Goal: Communication & Community: Answer question/provide support

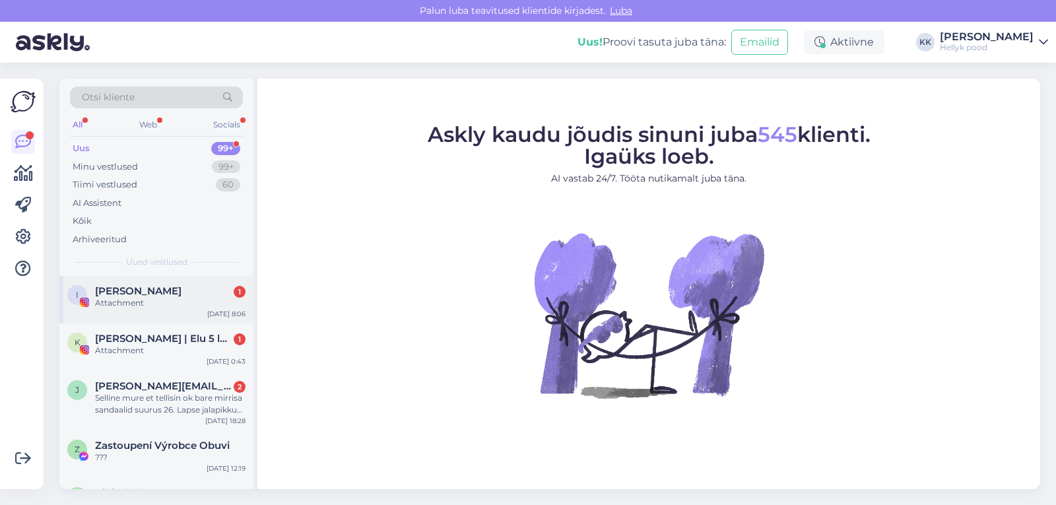
click at [148, 296] on span "[PERSON_NAME]" at bounding box center [138, 291] width 86 height 12
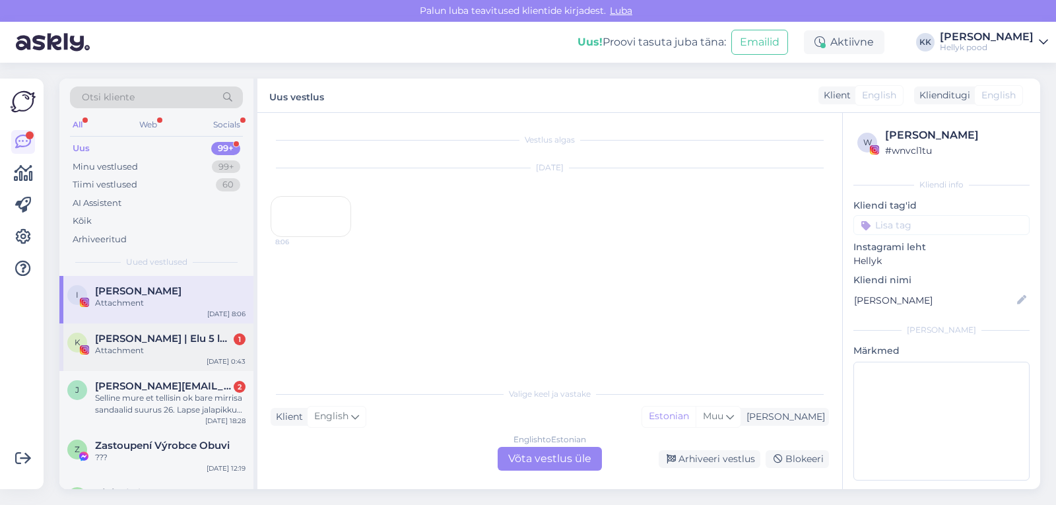
click at [144, 341] on span "[PERSON_NAME] | Elu 5 lapsega" at bounding box center [163, 339] width 137 height 12
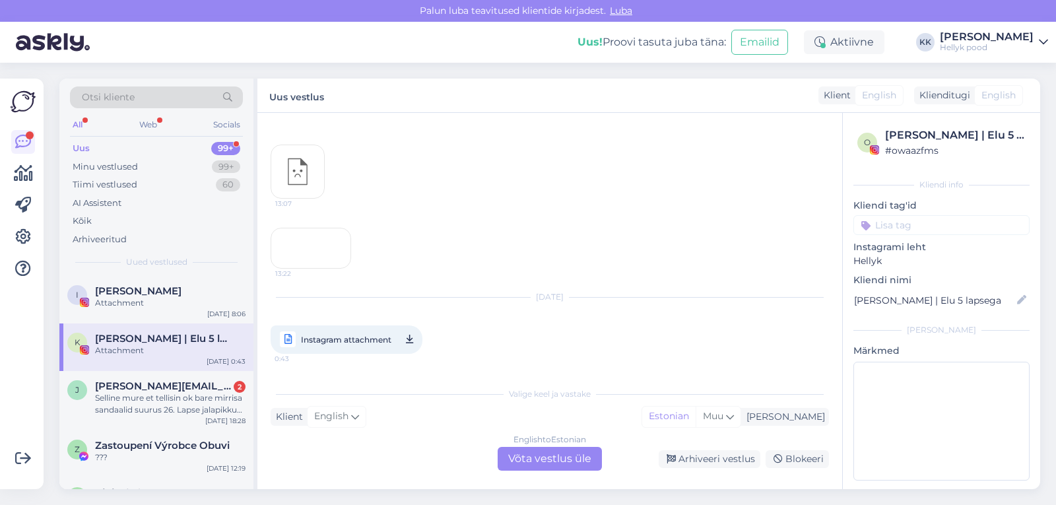
scroll to position [1228, 0]
click at [141, 393] on div "Selline mure et tellisin ok bare mirrisa sandaalid suurus 26. Lapse jalapikkus …" at bounding box center [170, 404] width 150 height 24
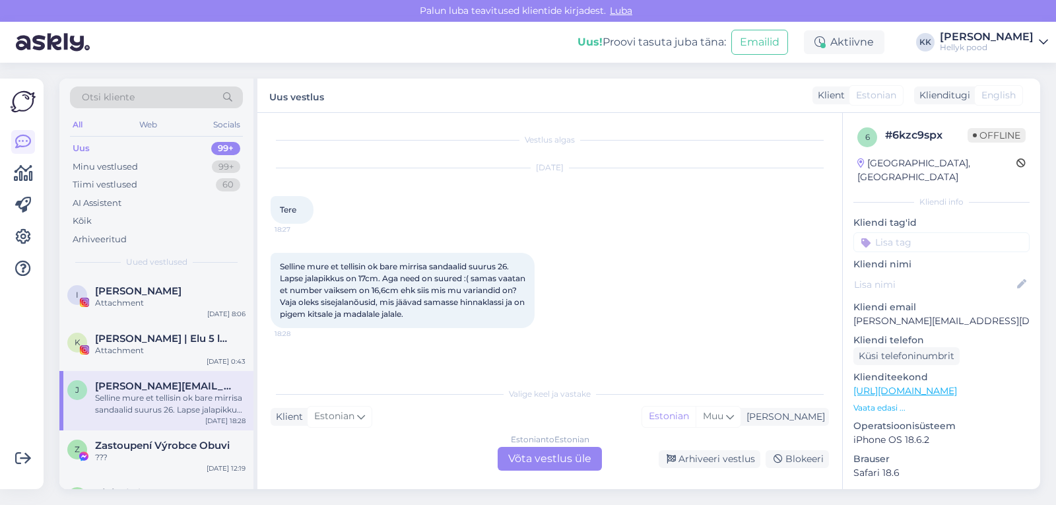
click at [538, 459] on div "Estonian to Estonian Võta vestlus üle" at bounding box center [549, 459] width 104 height 24
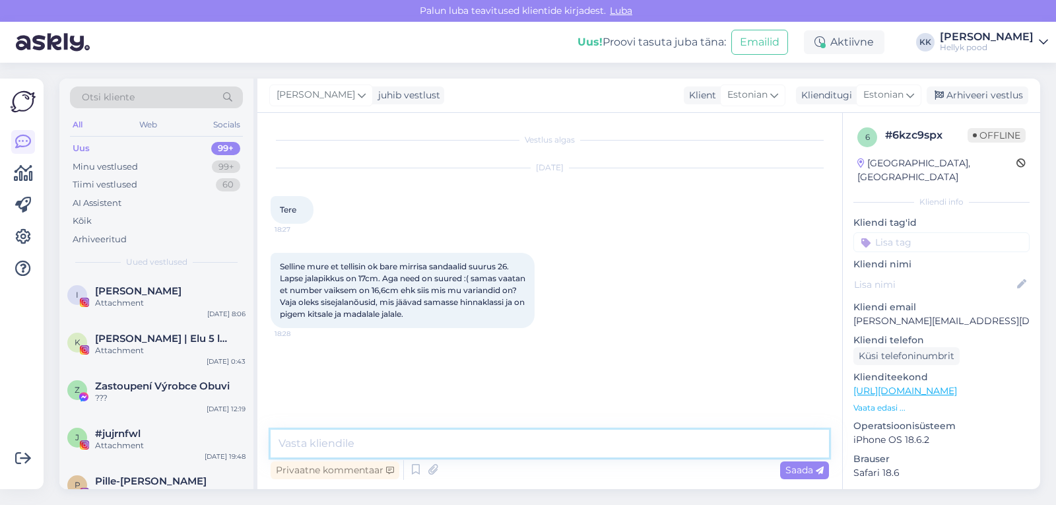
click at [362, 438] on textarea at bounding box center [550, 444] width 558 height 28
type textarea "Tere, vaatasin üle ja kahjuks samast hinnaklassist ei olegi rohkem pakkuda."
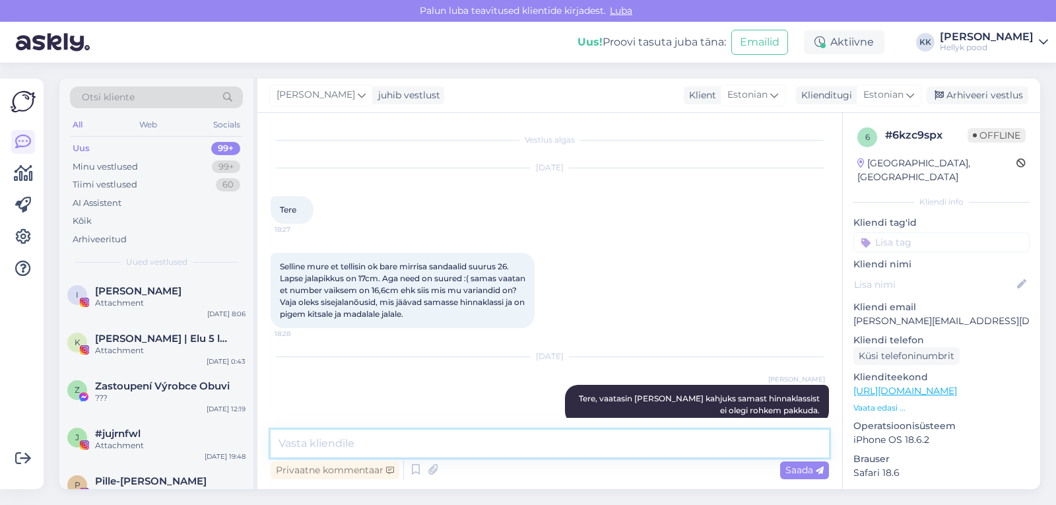
scroll to position [33, 0]
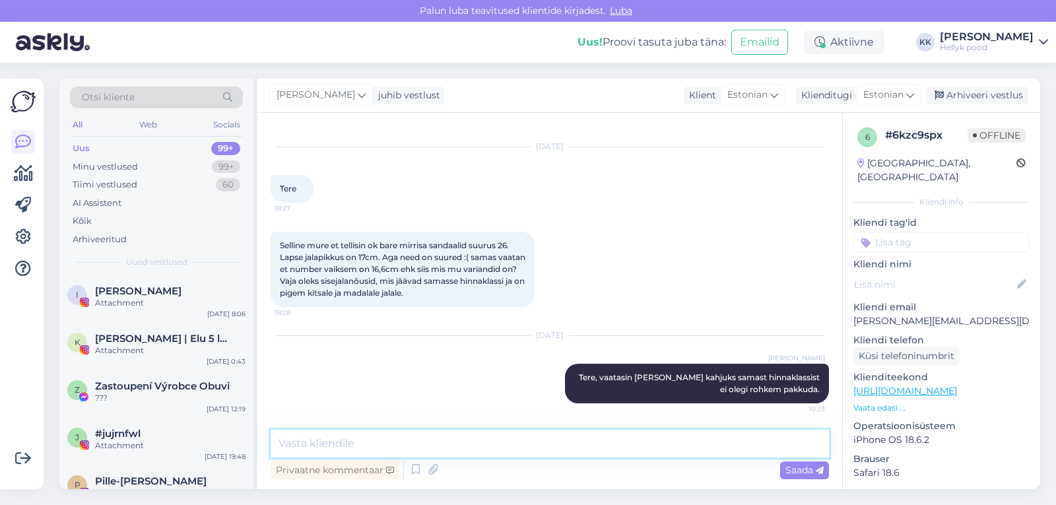
click at [402, 444] on textarea at bounding box center [550, 444] width 558 height 28
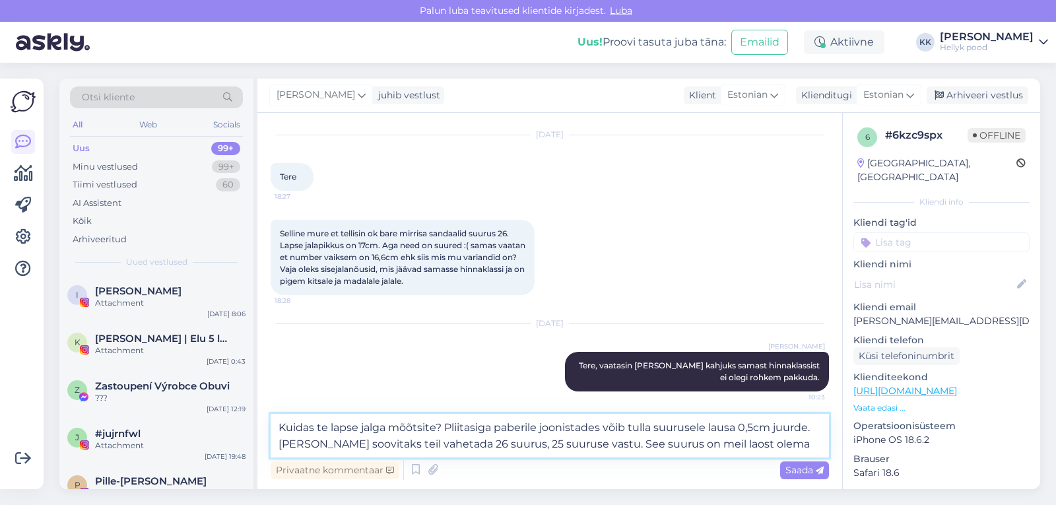
type textarea "Kuidas te lapse jalga mõõtsite? Pliitasiga paberile joonistades võib tulla suur…"
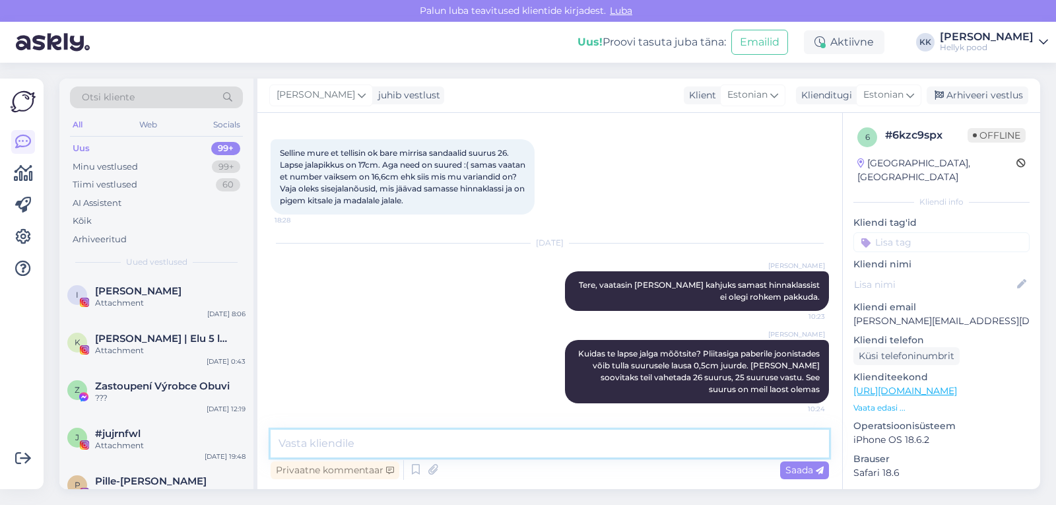
scroll to position [125, 0]
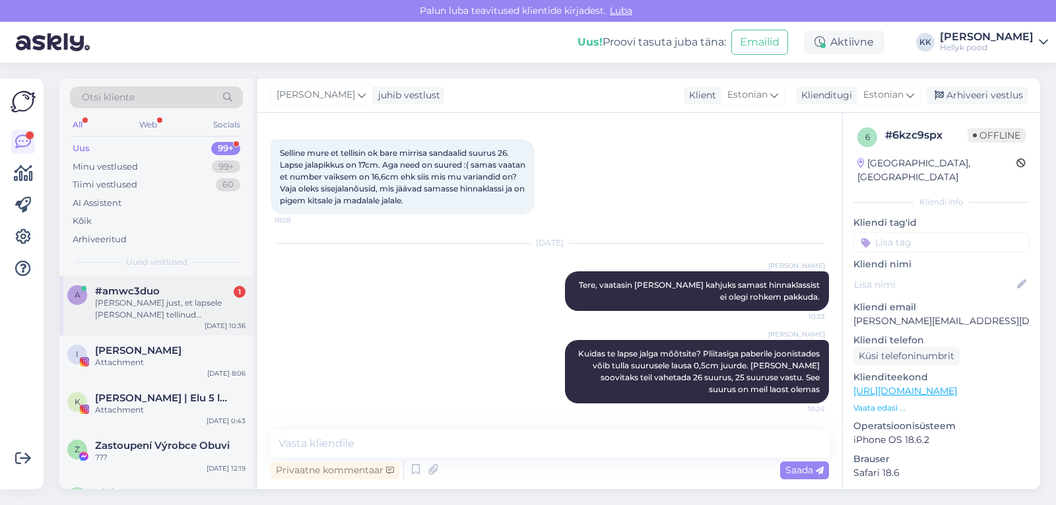
click at [172, 298] on div "Tere Kirjutasin just, et lapsele olen tellinud vales suuruses jalanõud - soovit…" at bounding box center [170, 309] width 150 height 24
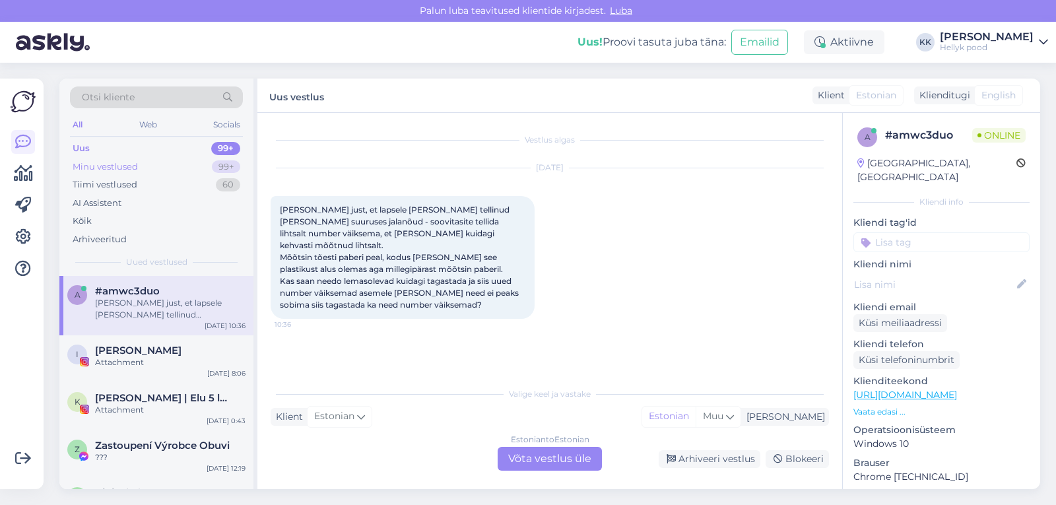
click at [106, 168] on div "Minu vestlused" at bounding box center [105, 166] width 65 height 13
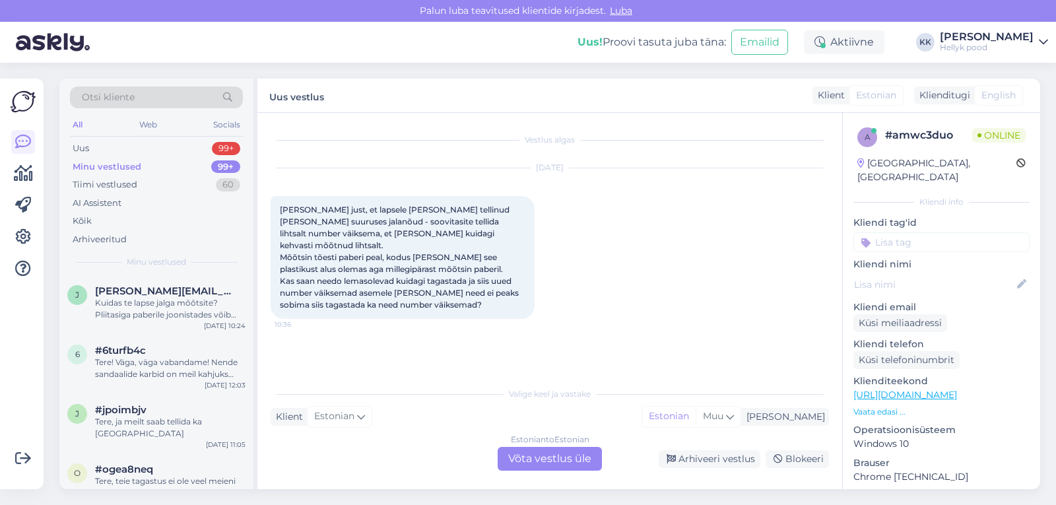
click at [515, 455] on div "Estonian to Estonian Võta vestlus üle" at bounding box center [549, 459] width 104 height 24
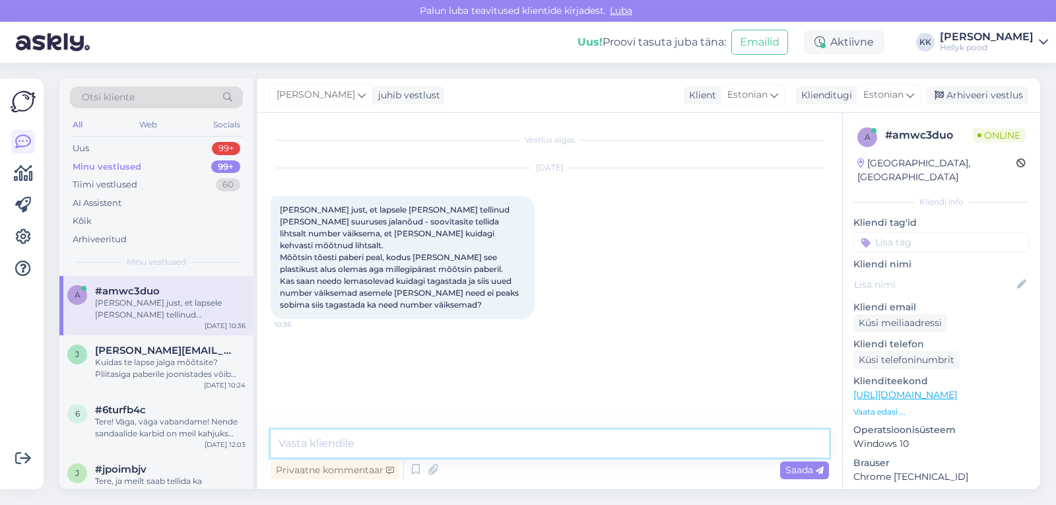
click at [363, 444] on textarea at bounding box center [550, 444] width 558 height 28
paste textarea "Tere Palun kasutage tagastamiseks tagastuskoodi. Täpsemalt on kirjas siin https…"
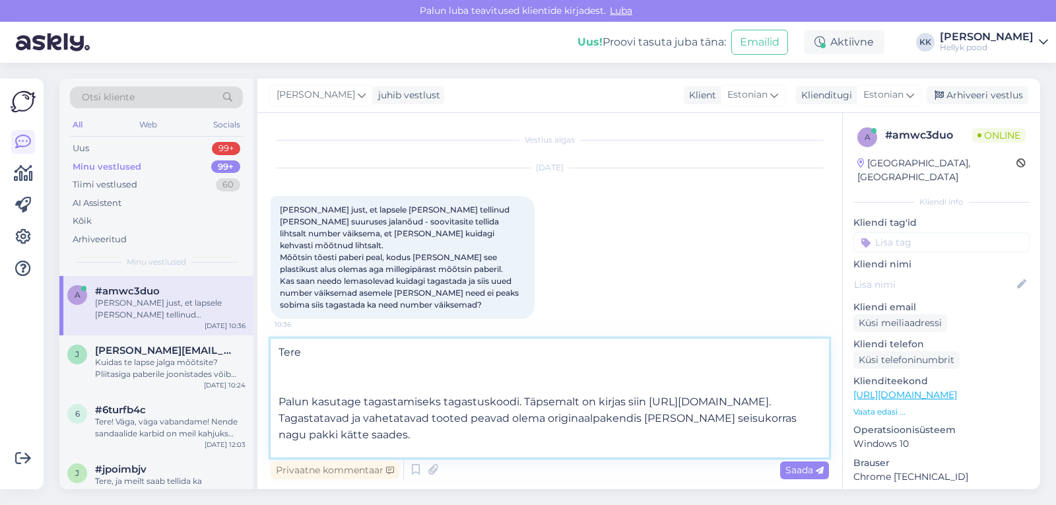
click at [311, 351] on textarea "Tere Palun kasutage tagastamiseks tagastuskoodi. Täpsemalt on kirjas siin https…" at bounding box center [550, 397] width 558 height 119
click at [278, 403] on textarea "Tere Palun kasutage tagastamiseks tagastuskoodi. Täpsemalt on kirjas siin https…" at bounding box center [550, 397] width 558 height 119
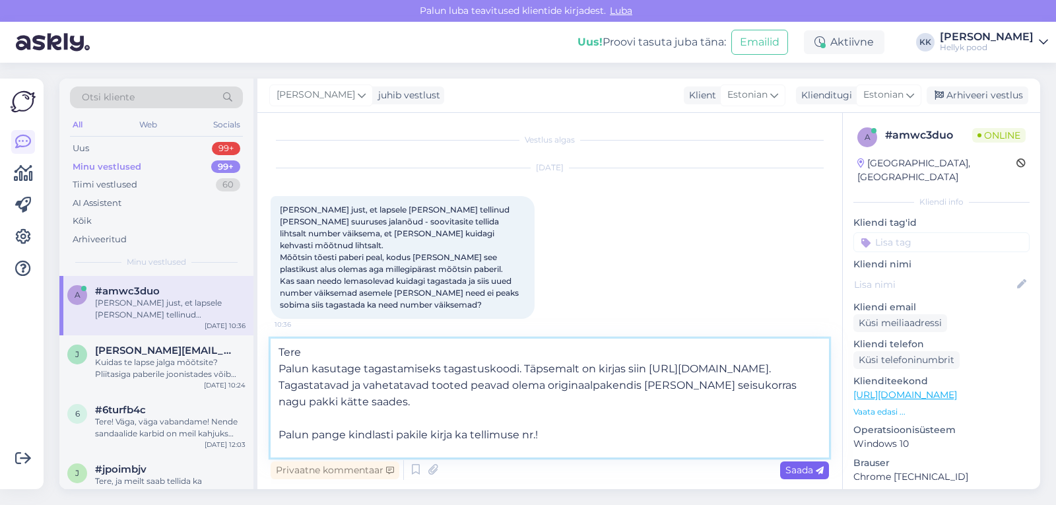
type textarea "Tere Palun kasutage tagastamiseks tagastuskoodi. Täpsemalt on kirjas siin https…"
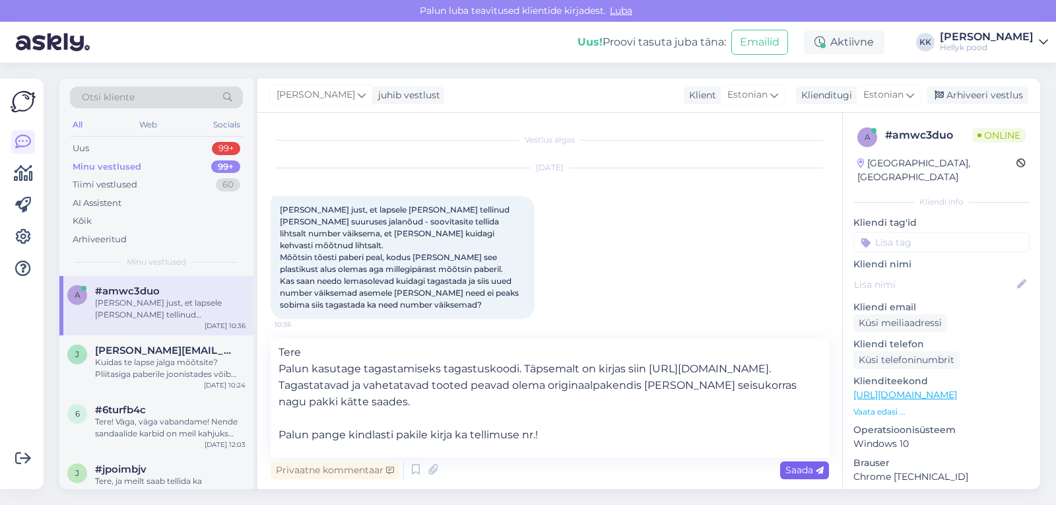
click at [791, 474] on span "Saada" at bounding box center [804, 470] width 38 height 12
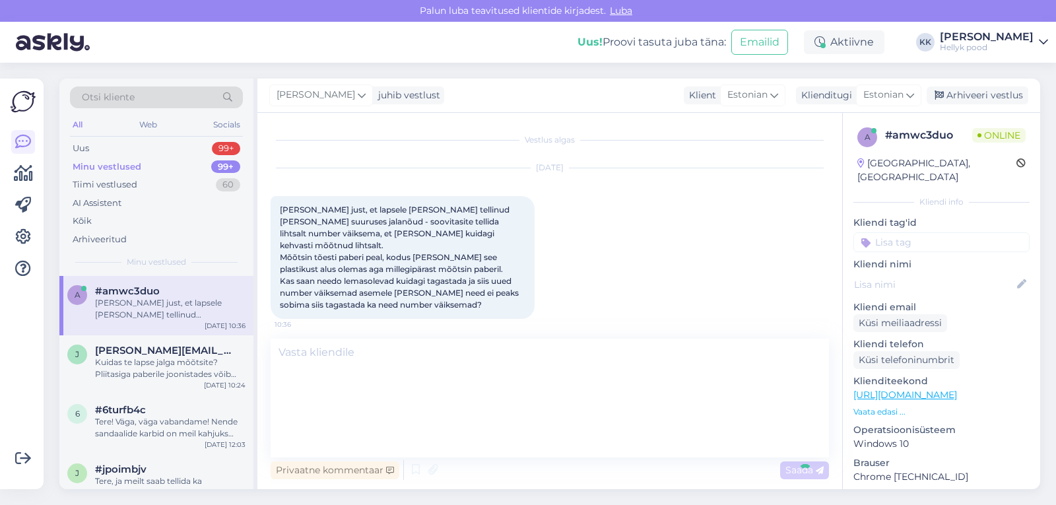
scroll to position [67, 0]
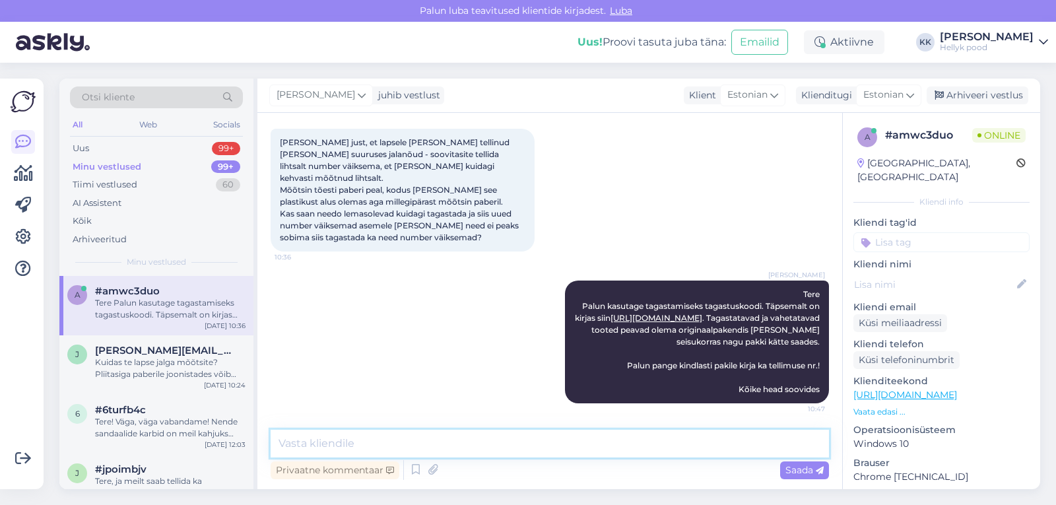
click at [488, 438] on textarea at bounding box center [550, 444] width 558 height 28
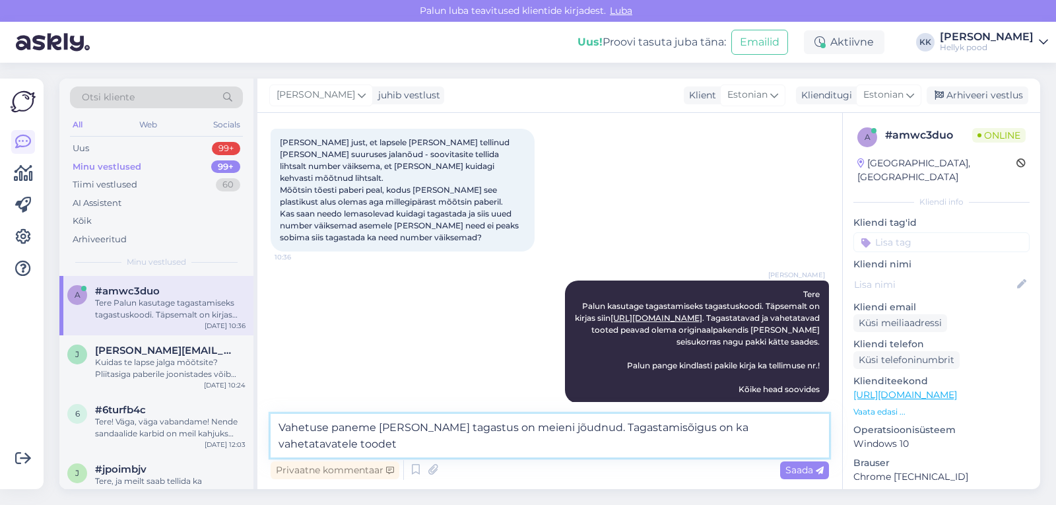
scroll to position [83, 0]
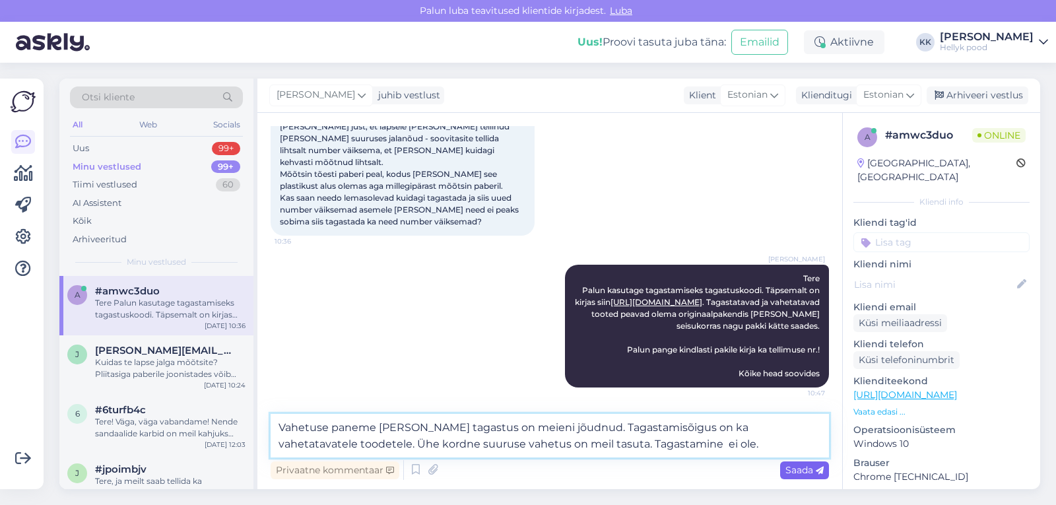
type textarea "Vahetuse paneme teele, kui tagastus on meieni jõudnud. Tagastamisõigus on ka va…"
click at [794, 466] on span "Saada" at bounding box center [804, 470] width 38 height 12
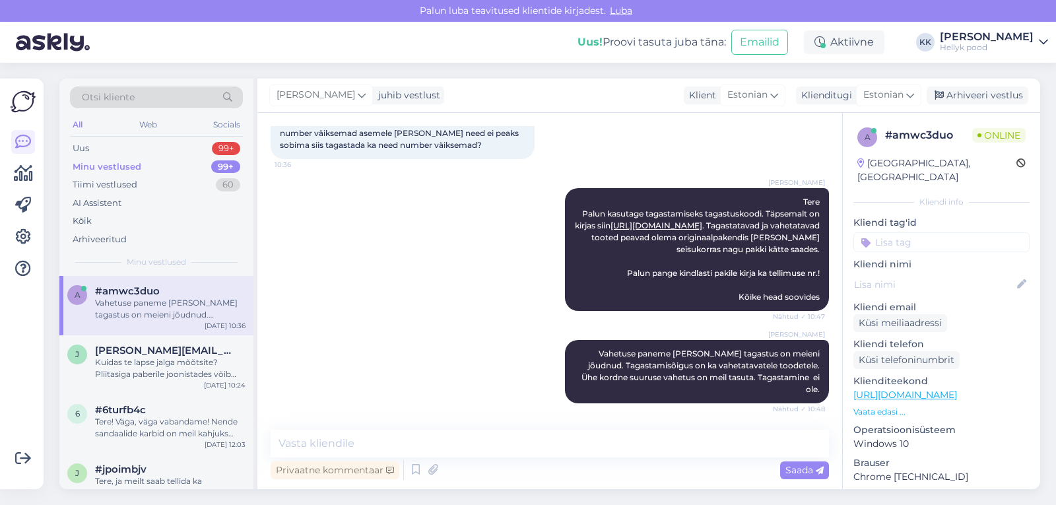
scroll to position [148, 0]
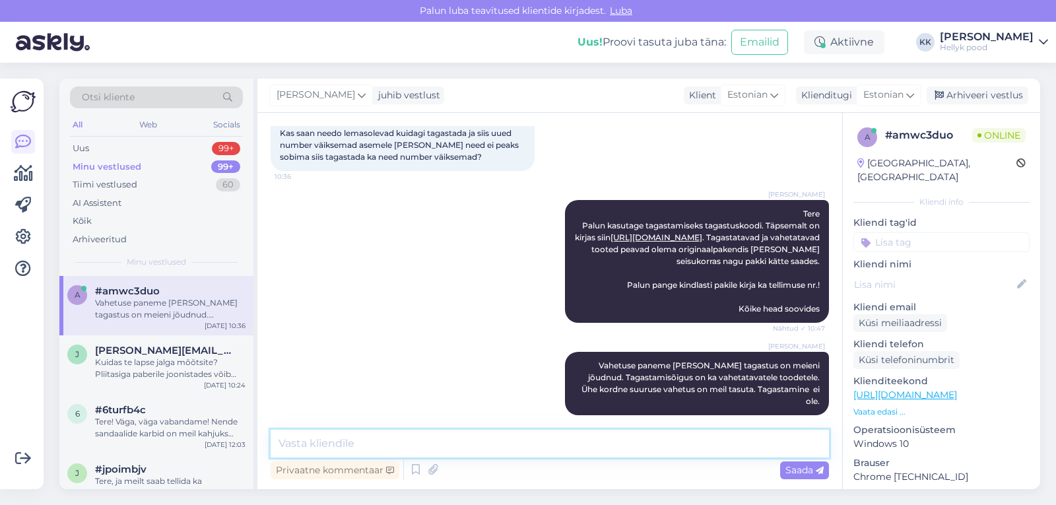
click at [333, 446] on textarea at bounding box center [550, 444] width 558 height 28
type textarea "Kas te soovite vahetust?"
click at [795, 472] on span "Saada" at bounding box center [804, 470] width 38 height 12
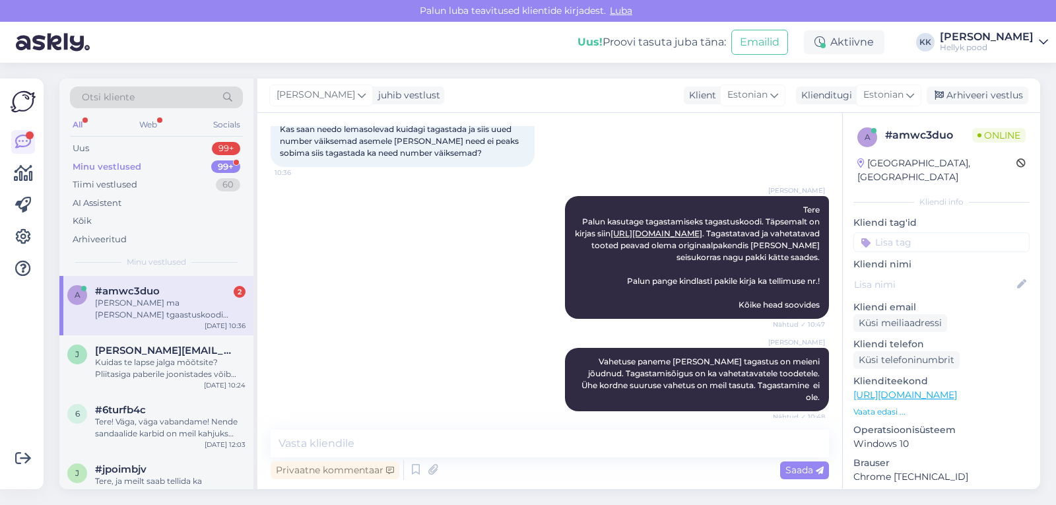
scroll to position [90, 0]
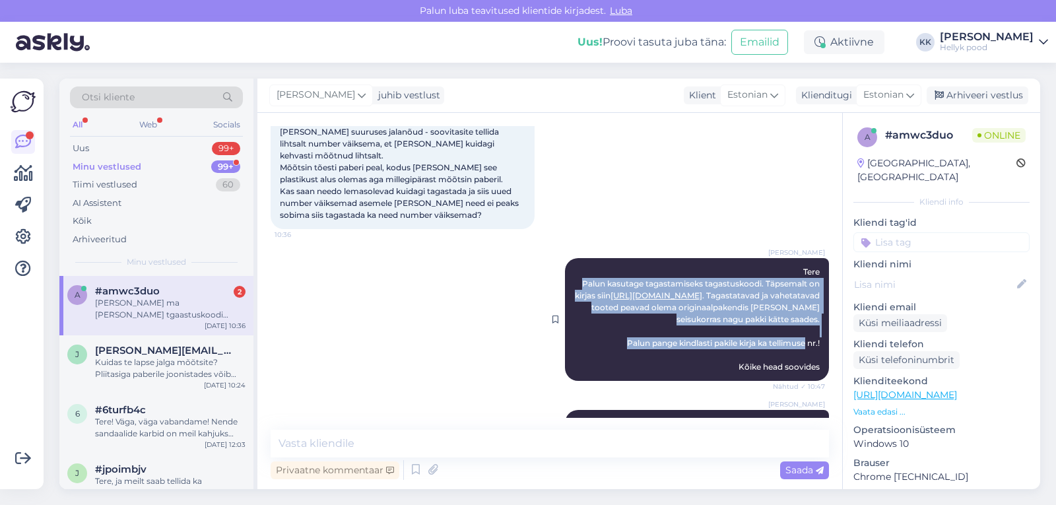
drag, startPoint x: 569, startPoint y: 280, endPoint x: 809, endPoint y: 340, distance: 247.1
click at [809, 340] on span "Tere Palun kasutage tagastamiseks tagastuskoodi. Täpsemalt on kirjas siin https…" at bounding box center [698, 319] width 247 height 105
copy span "Palun kasutage tagastamiseks tagastuskoodi. Täpsemalt on kirjas siin https://he…"
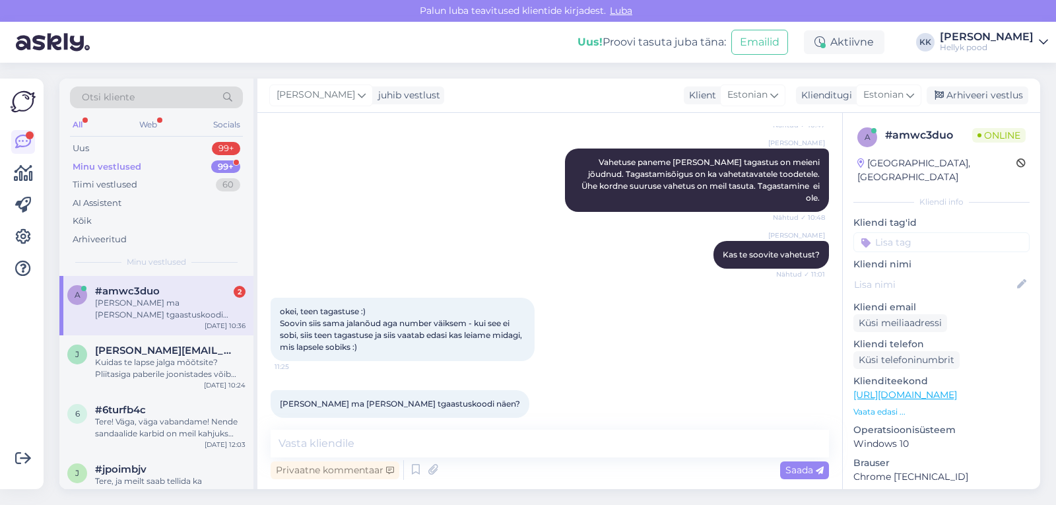
scroll to position [354, 0]
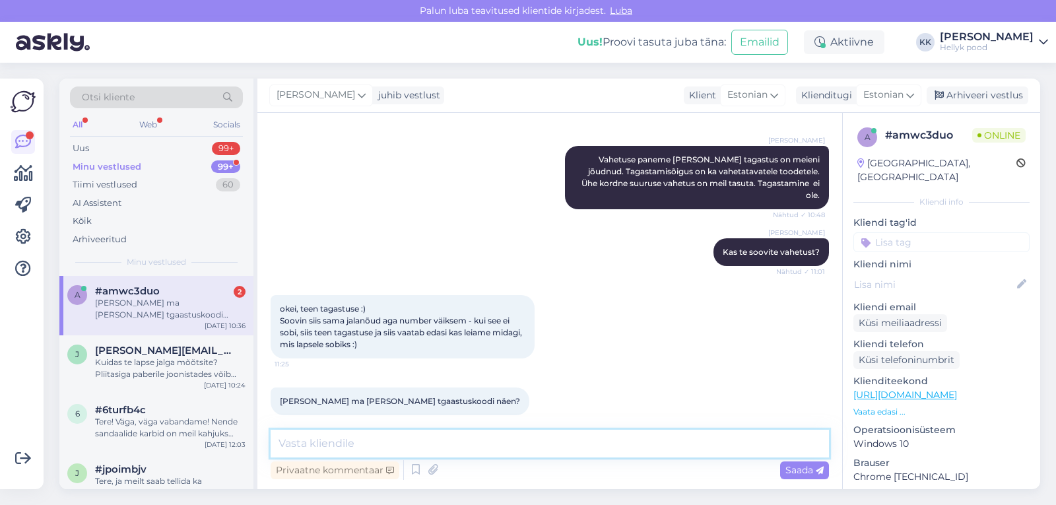
click at [355, 440] on textarea at bounding box center [550, 444] width 558 height 28
type textarea "copyn teile uuesti"
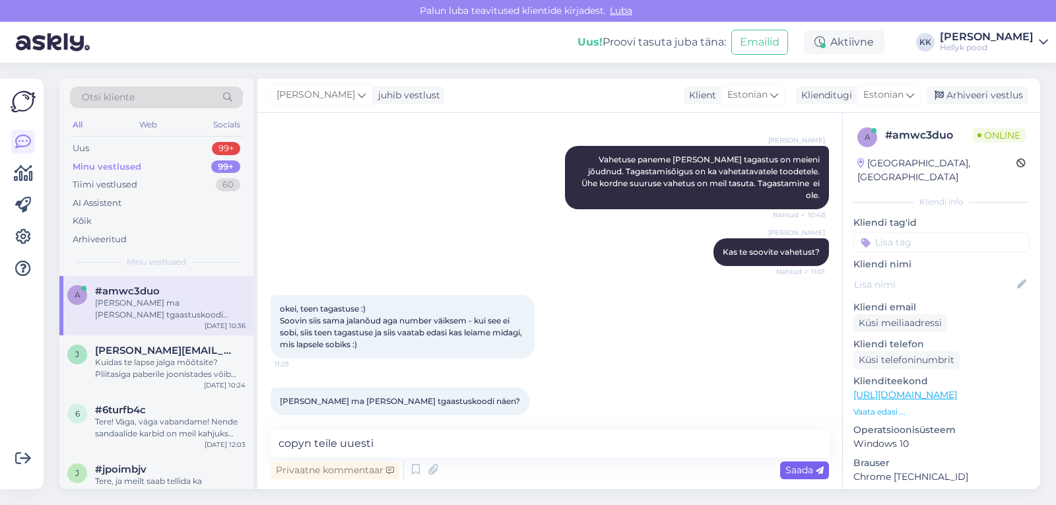
click at [791, 468] on span "Saada" at bounding box center [804, 470] width 38 height 12
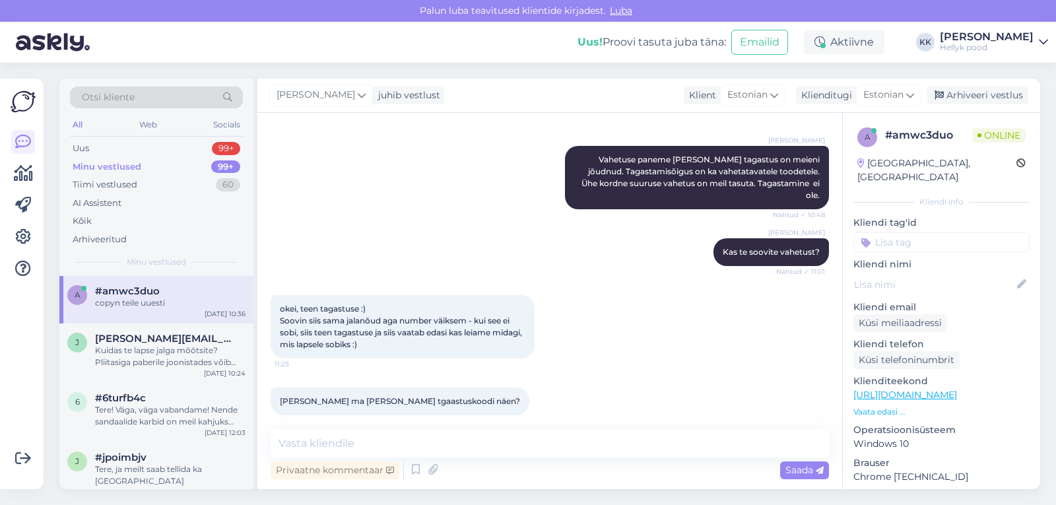
scroll to position [410, 0]
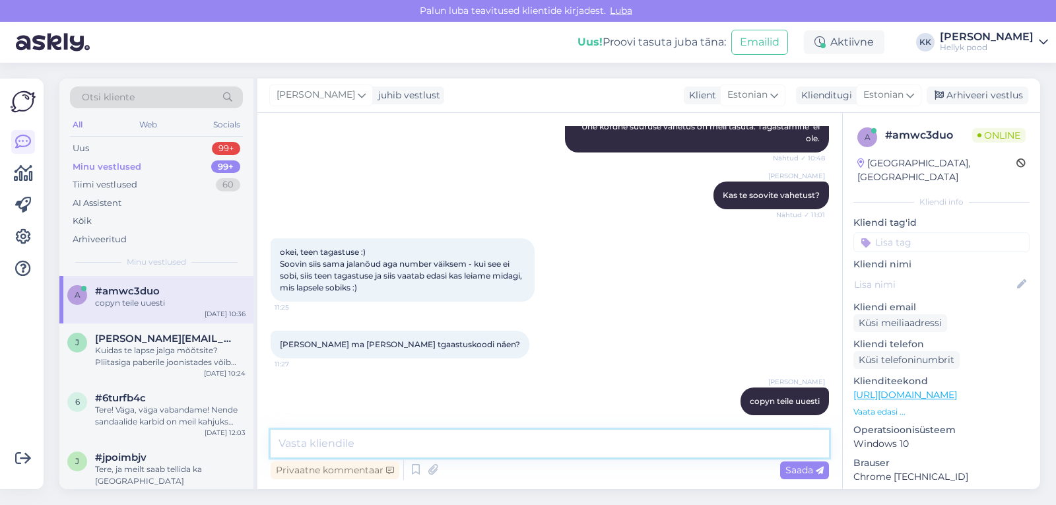
paste textarea "Palun kasutage tagastamiseks tagastuskoodi. Täpsemalt on kirjas siin https://he…"
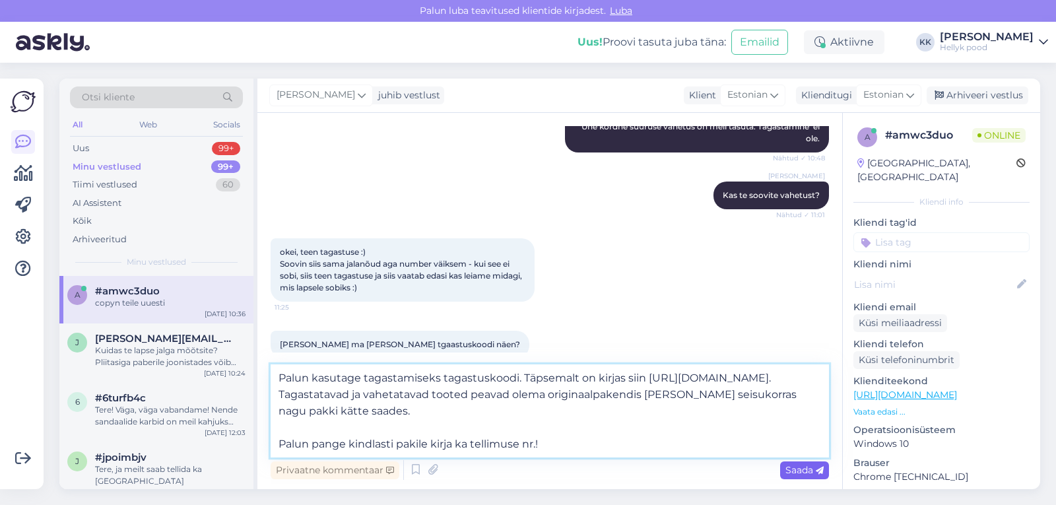
type textarea "Palun kasutage tagastamiseks tagastuskoodi. Täpsemalt on kirjas siin https://he…"
click at [788, 474] on span "Saada" at bounding box center [804, 470] width 38 height 12
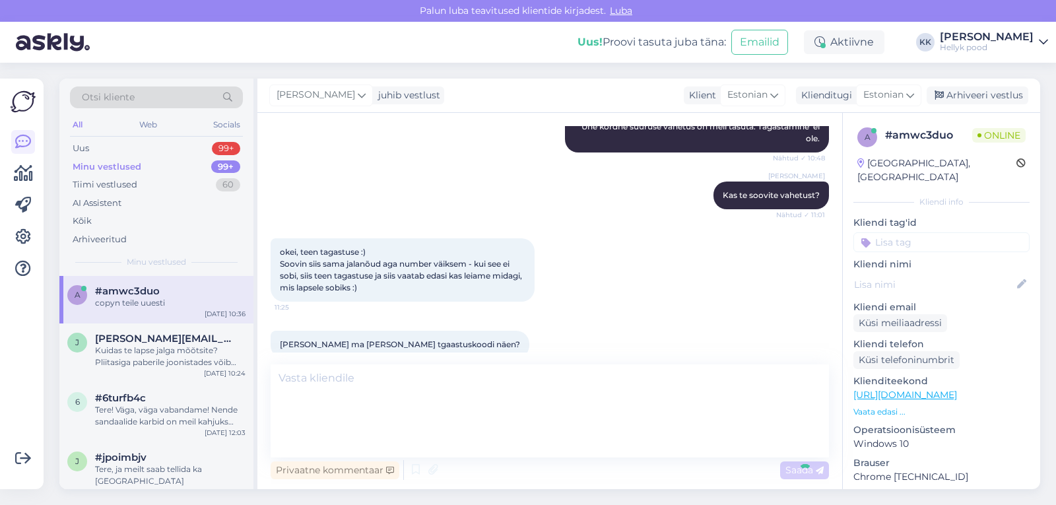
scroll to position [526, 0]
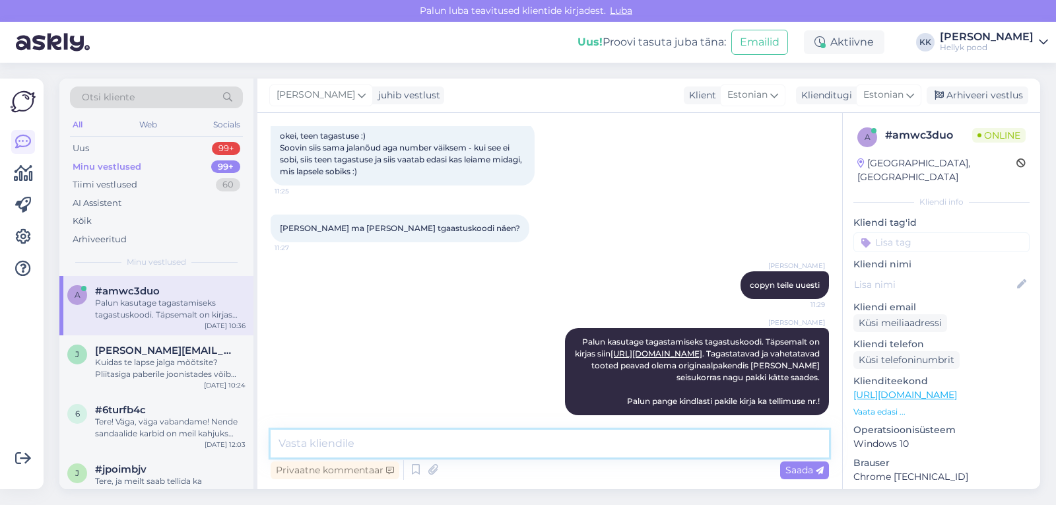
click at [476, 431] on textarea at bounding box center [550, 444] width 558 height 28
type textarea "Siin on link, kus on kogu tagastamise info olemas :)"
click at [795, 467] on span "Saada" at bounding box center [804, 470] width 38 height 12
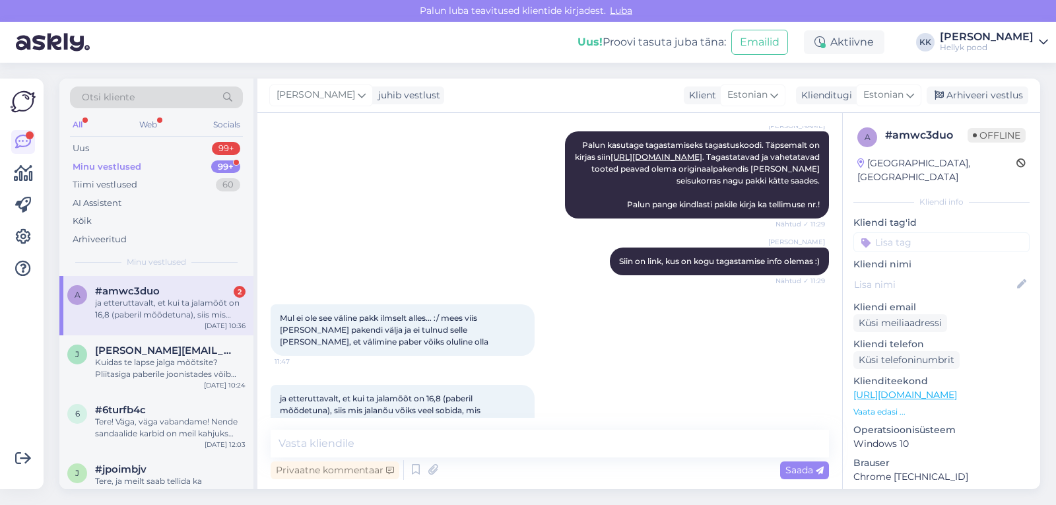
scroll to position [744, 0]
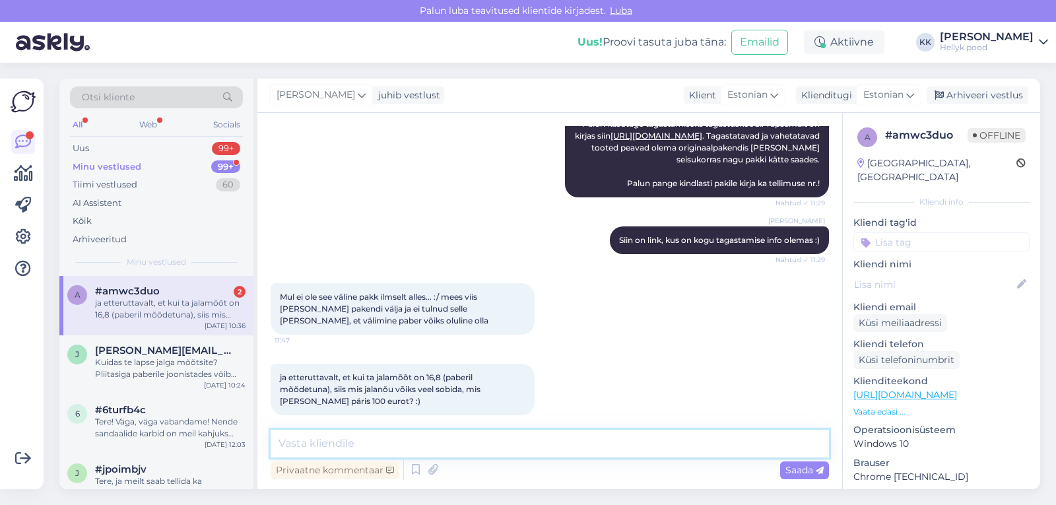
click at [376, 441] on textarea at bounding box center [550, 444] width 558 height 28
type textarea "M"
paste textarea "00364300487185233612"
type textarea "Teie pakikood on 00364300487185233612"
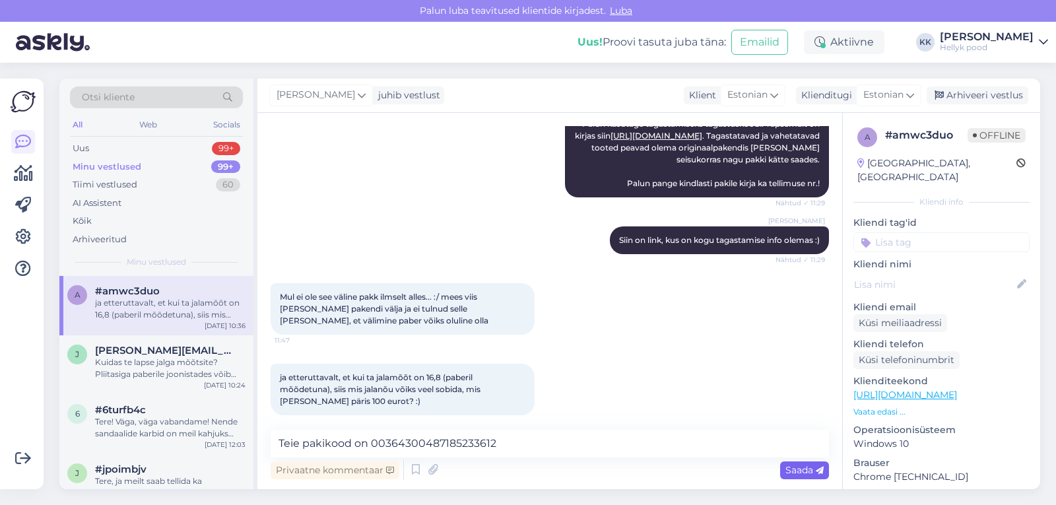
click at [802, 470] on span "Saada" at bounding box center [804, 470] width 38 height 12
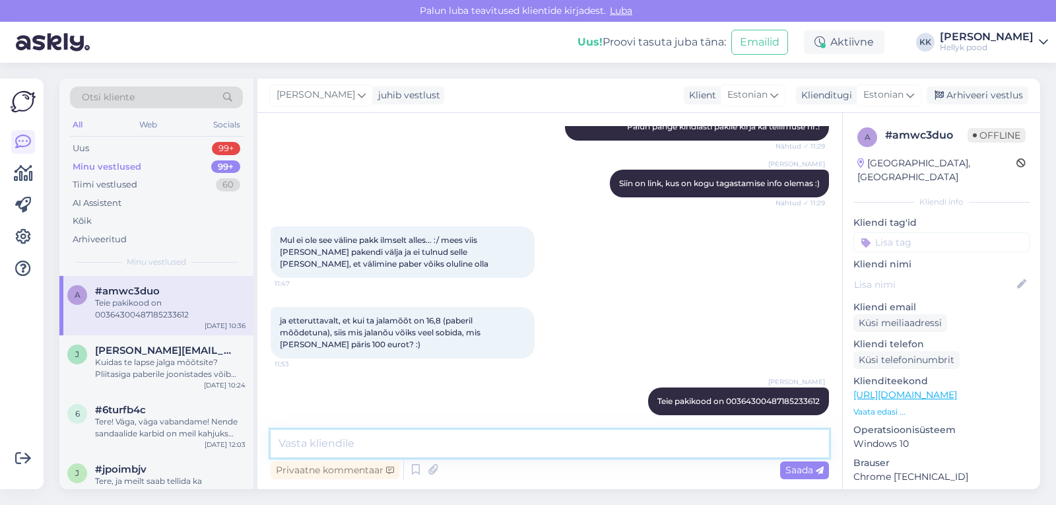
click at [385, 445] on textarea at bounding box center [550, 444] width 558 height 28
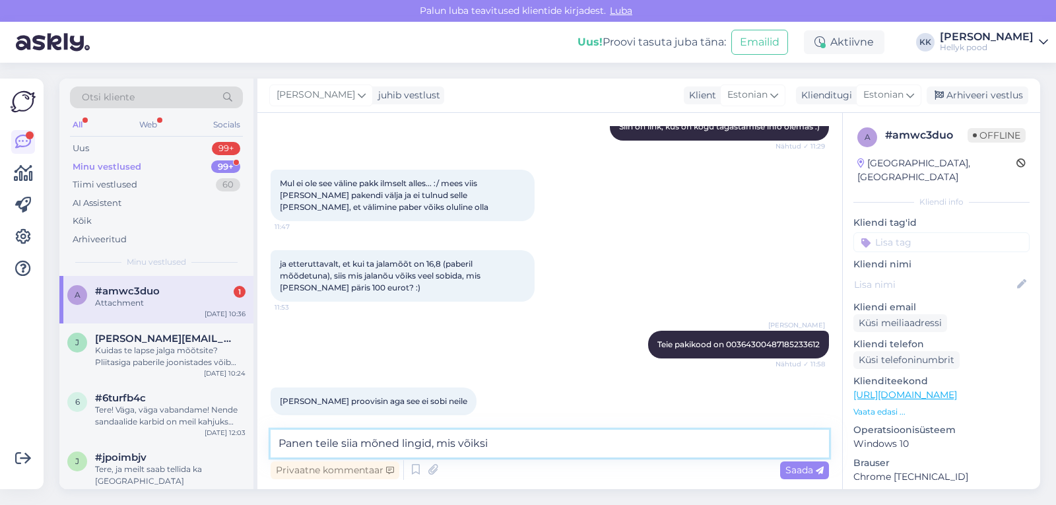
scroll to position [941, 0]
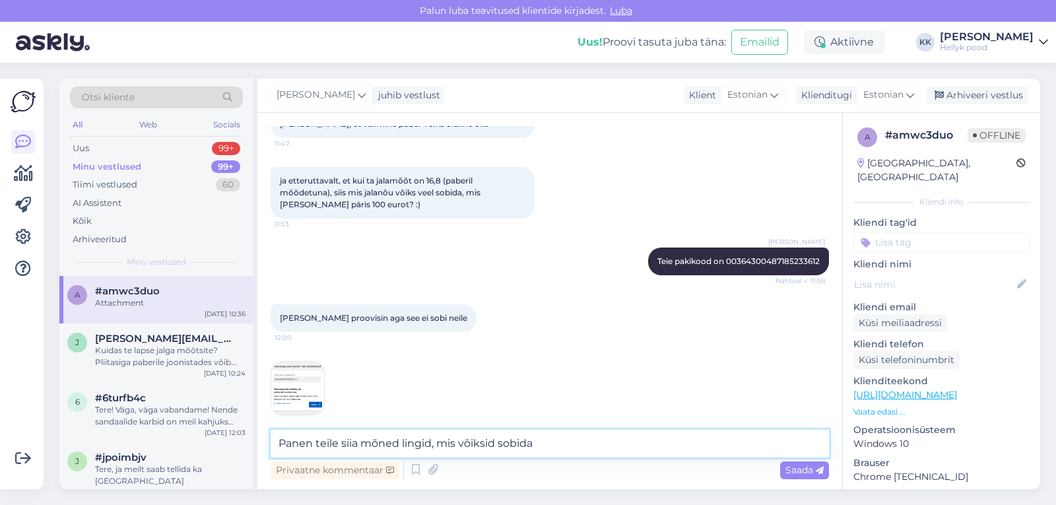
type textarea "Panen teile siia mõned lingid, mis võiksid sobida"
click at [299, 369] on img at bounding box center [297, 388] width 53 height 53
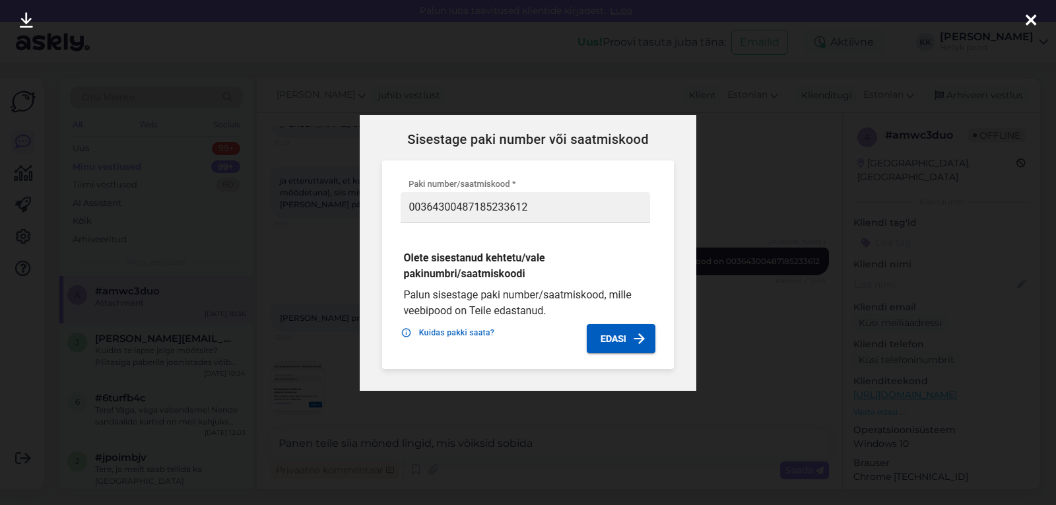
click at [750, 172] on div at bounding box center [528, 252] width 1056 height 505
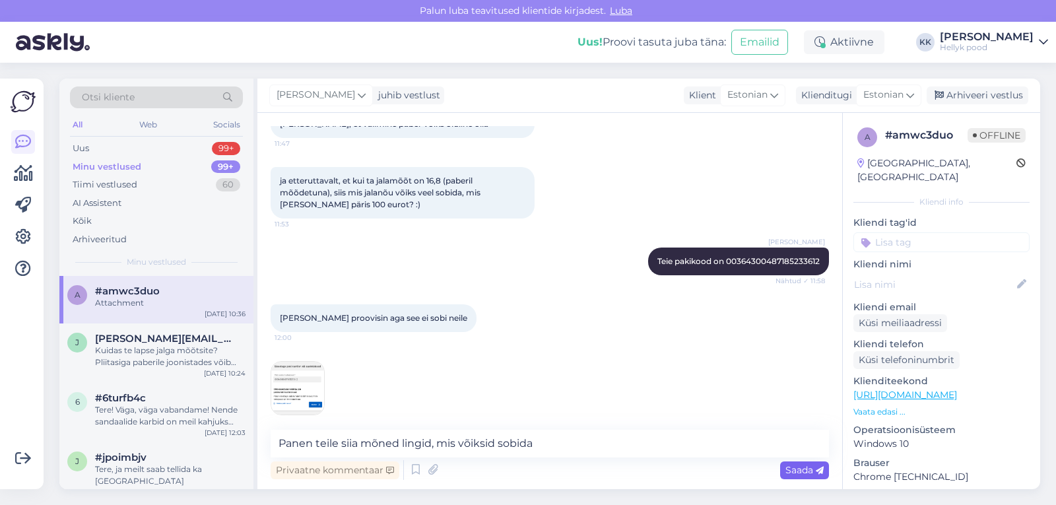
click at [801, 468] on span "Saada" at bounding box center [804, 470] width 38 height 12
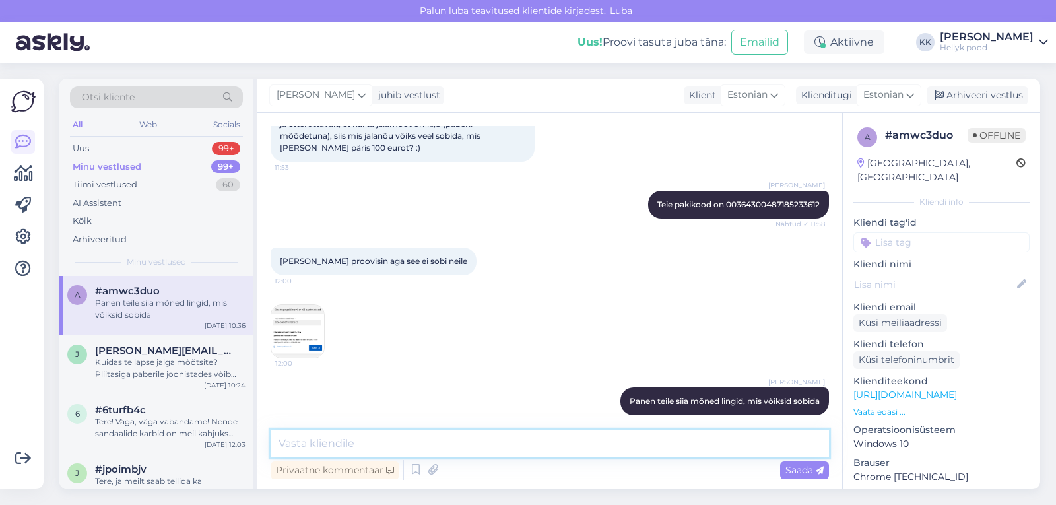
click at [335, 444] on textarea at bounding box center [550, 444] width 558 height 28
paste textarea "https://hellyk.ee/toode/beda-lahtised-sandaalid-pink/"
type textarea "https://hellyk.ee/toode/beda-lahtised-sandaalid-pink/"
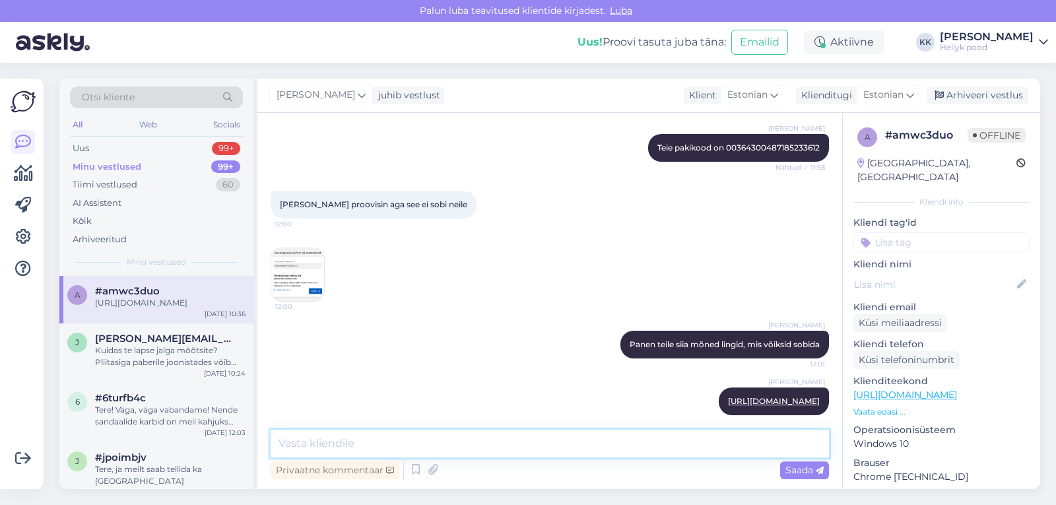
paste textarea "https://hellyk.ee/toode/beda-boty-sisejalats-slim-pink-batika/?attribute_pa_jal…"
type textarea "https://hellyk.ee/toode/beda-boty-sisejalats-slim-pink-batika/?attribute_pa_jal…"
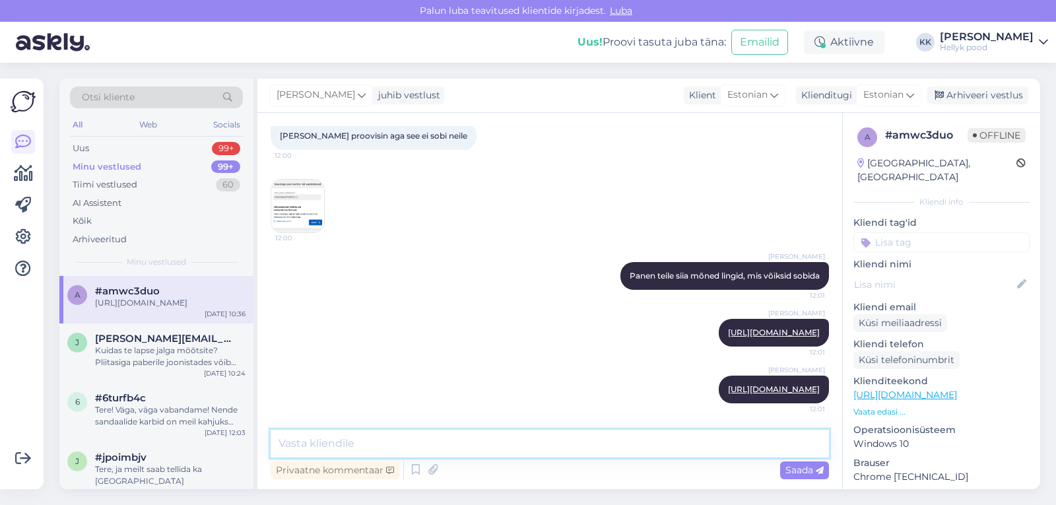
paste textarea "https://hellyk.ee/toode/beda-boty-sisejalats-slim-pink-shine/"
type textarea "https://hellyk.ee/toode/beda-boty-sisejalats-slim-pink-shine/"
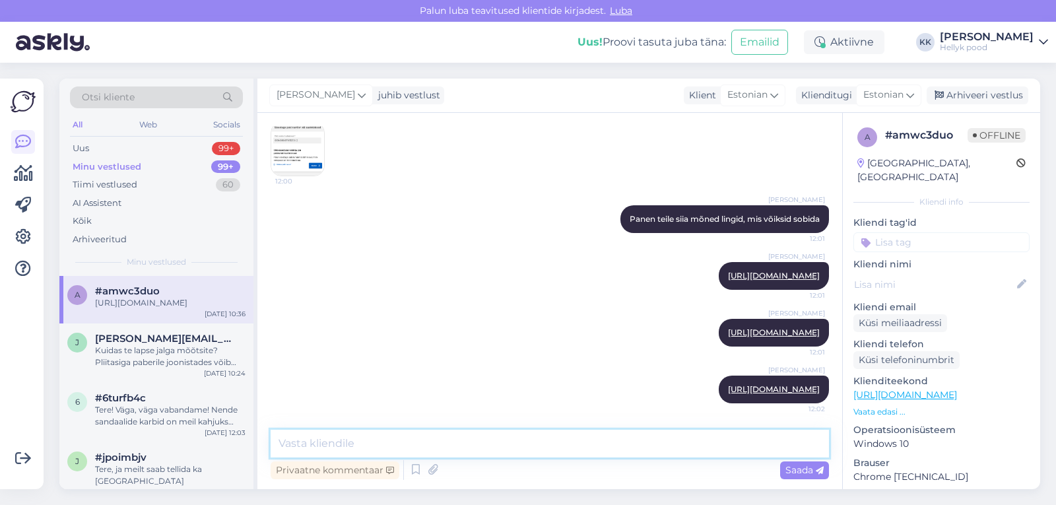
paste textarea "https://hellyk.ee/toode/ef-barefoot-sisejalatsid-minie/?attribute_pa_jalatsi-su…"
type textarea "https://hellyk.ee/toode/ef-barefoot-sisejalatsid-minie/?attribute_pa_jalatsi-su…"
click at [798, 469] on span "Saada" at bounding box center [804, 470] width 38 height 12
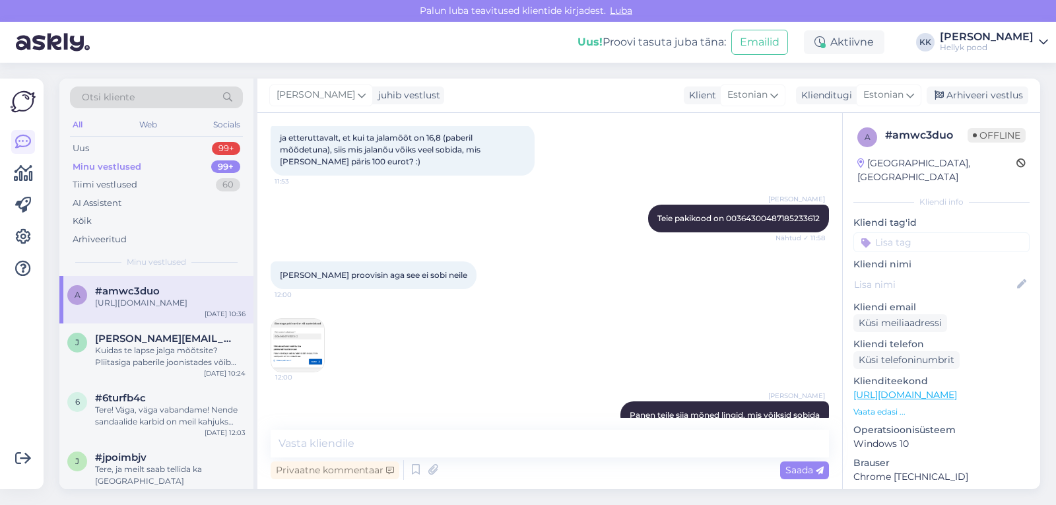
scroll to position [984, 0]
click at [294, 331] on img at bounding box center [297, 344] width 53 height 53
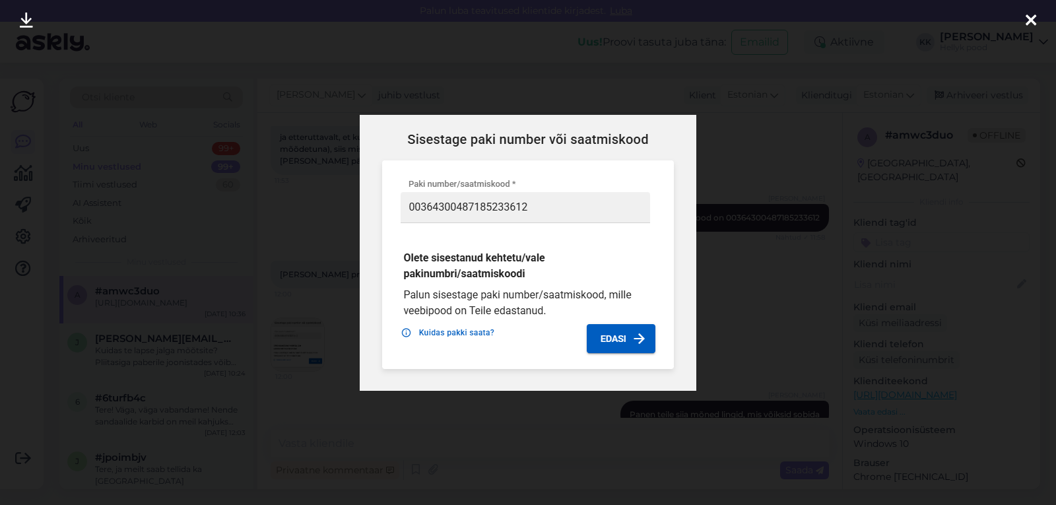
click at [575, 242] on img at bounding box center [528, 253] width 336 height 276
click at [1031, 18] on icon at bounding box center [1030, 21] width 11 height 17
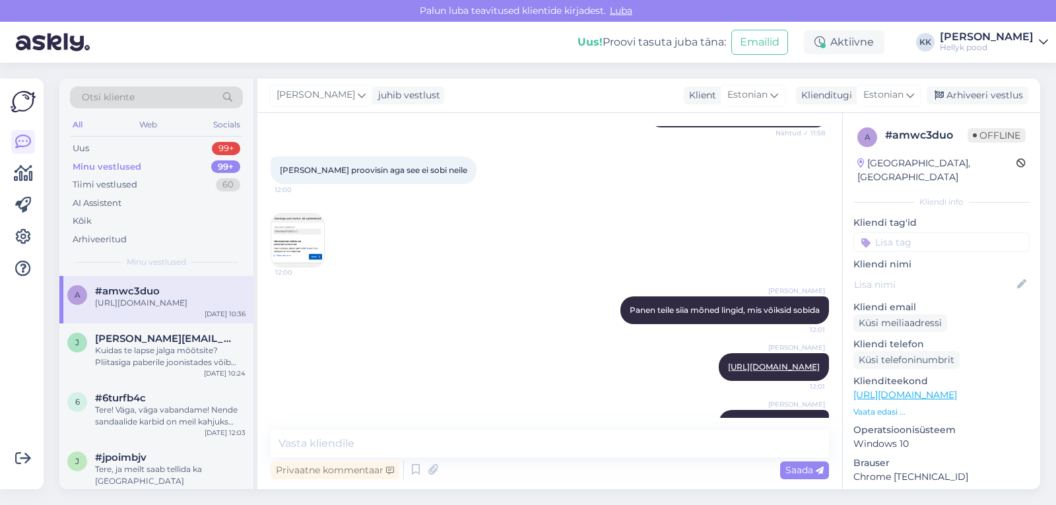
scroll to position [1248, 0]
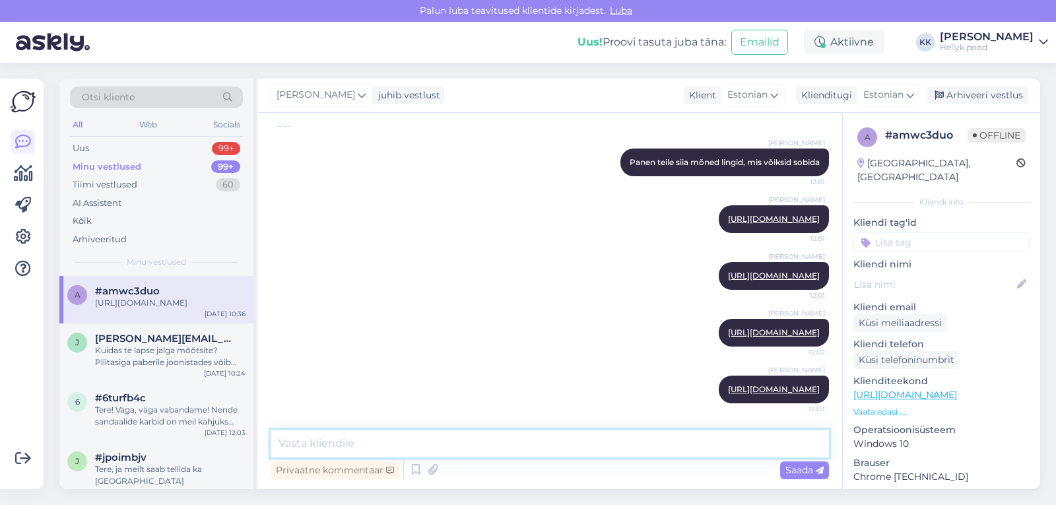
click at [344, 440] on textarea at bounding box center [550, 444] width 558 height 28
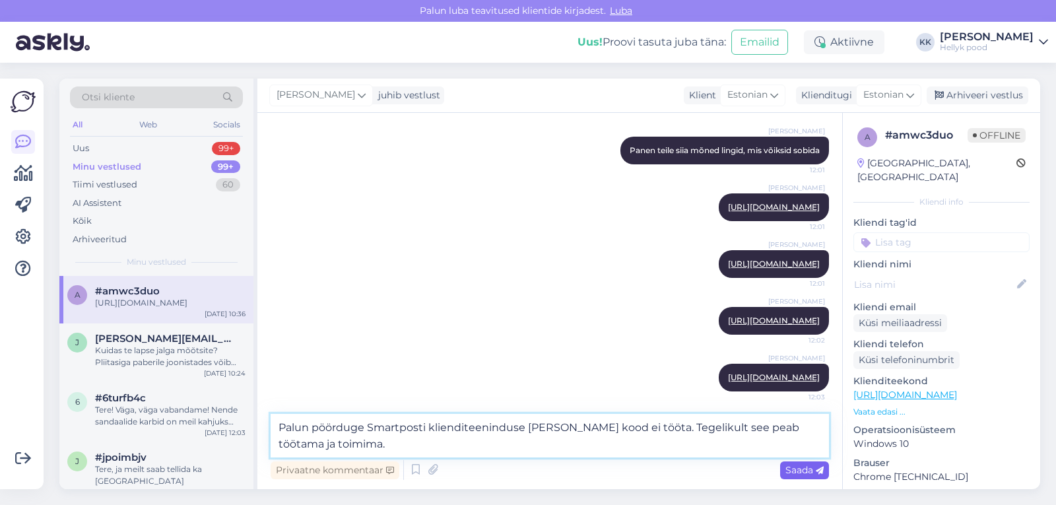
type textarea "Palun pöörduge Smartposti klienditeeninduse poole, kui kood ei tööta. Tegelikul…"
click at [791, 469] on span "Saada" at bounding box center [804, 470] width 38 height 12
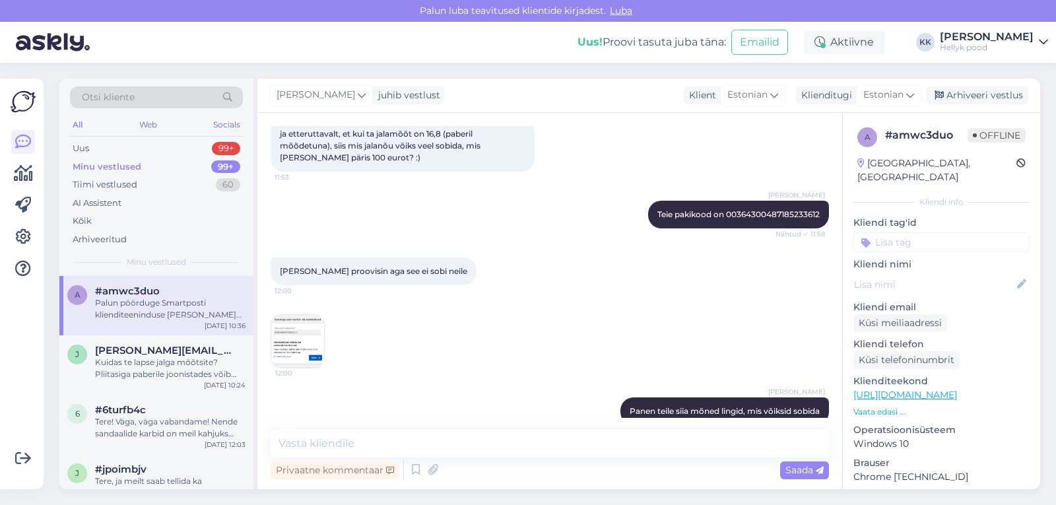
scroll to position [990, 0]
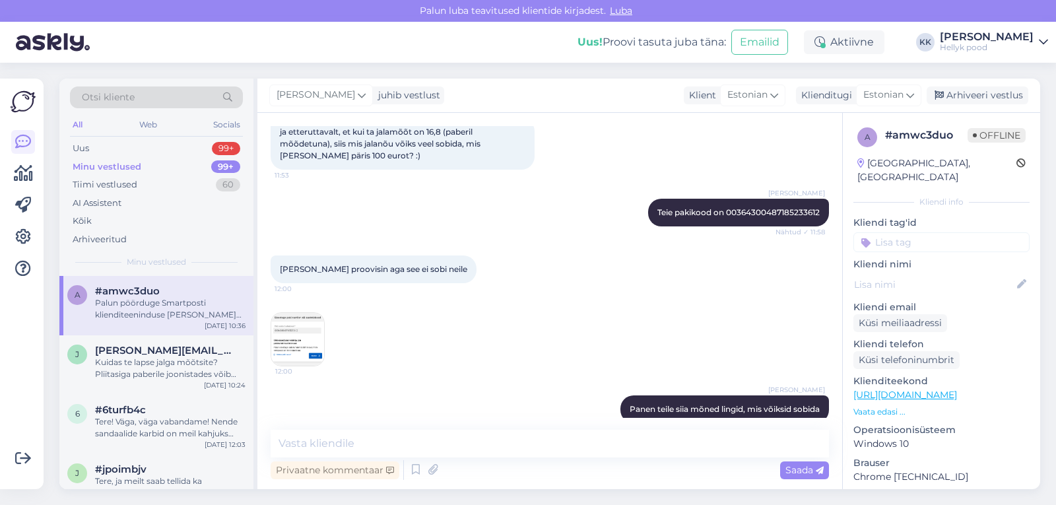
click at [300, 316] on img at bounding box center [297, 339] width 53 height 53
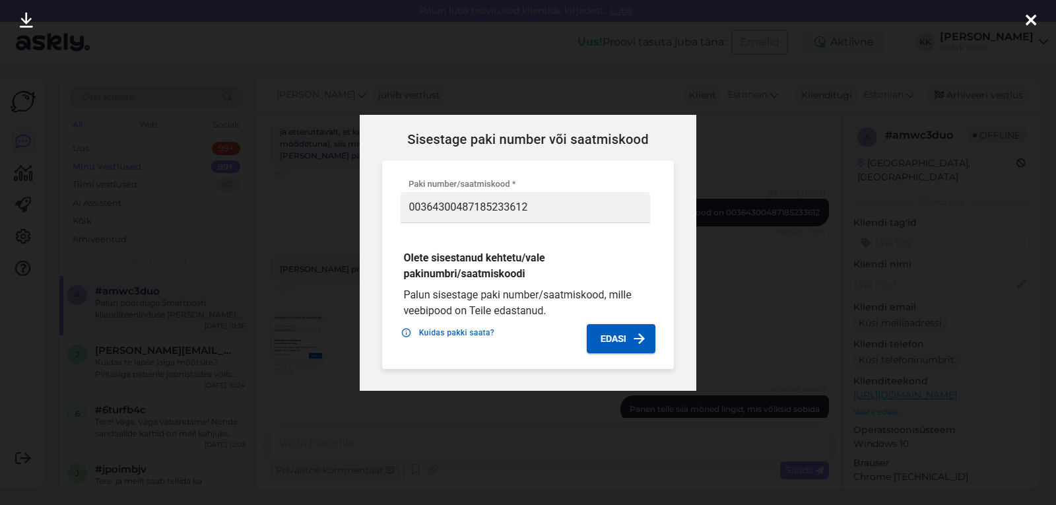
click at [758, 55] on div at bounding box center [528, 252] width 1056 height 505
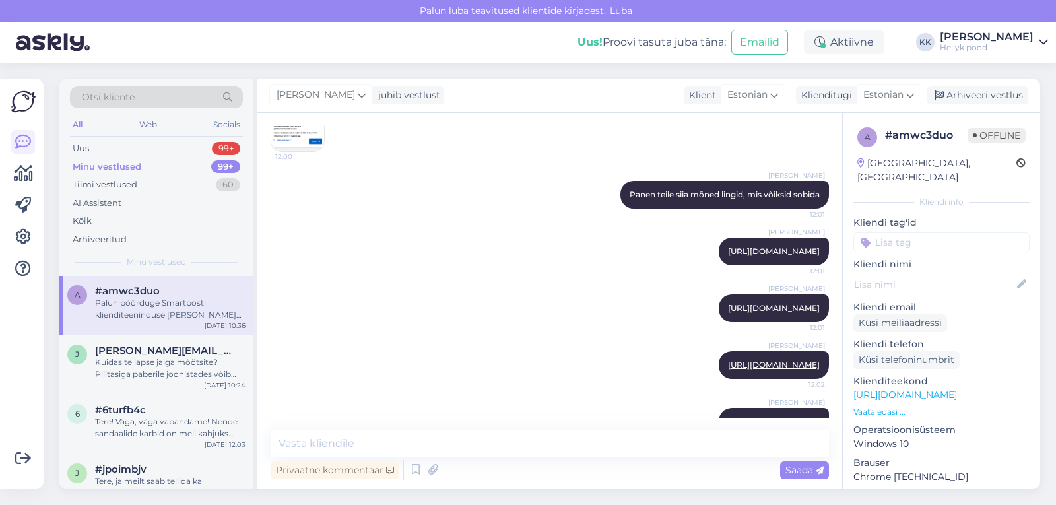
scroll to position [1317, 0]
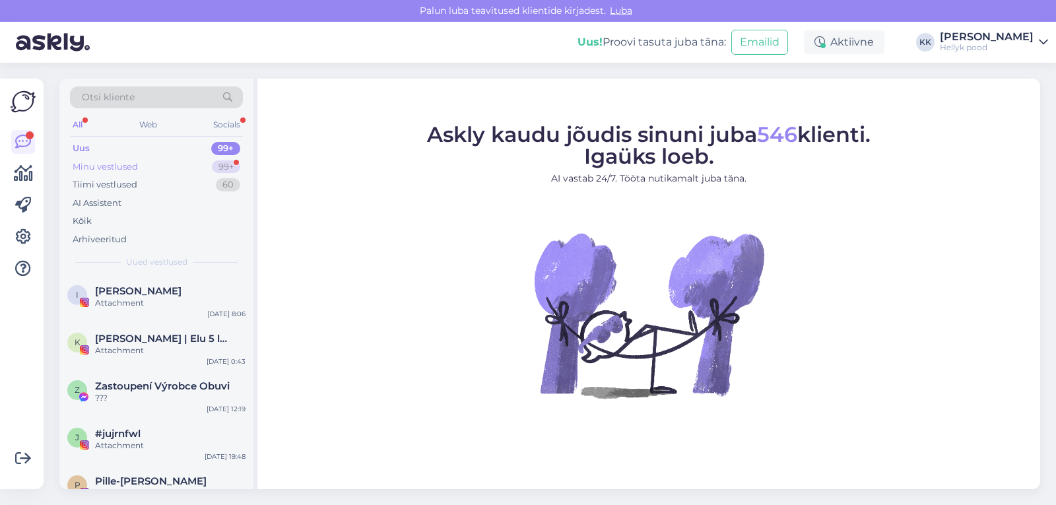
click at [107, 165] on div "Minu vestlused" at bounding box center [105, 166] width 65 height 13
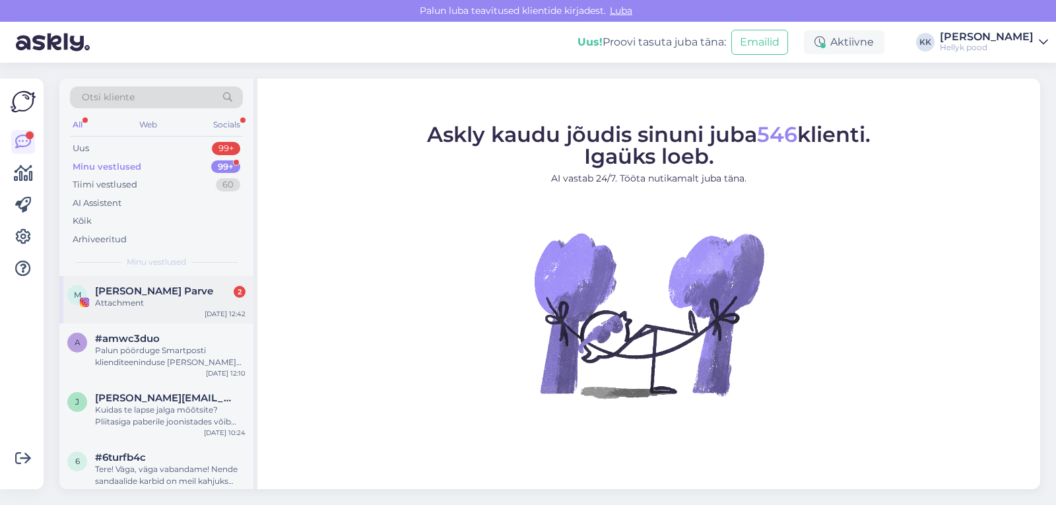
click at [148, 288] on span "[PERSON_NAME] Parve" at bounding box center [154, 291] width 118 height 12
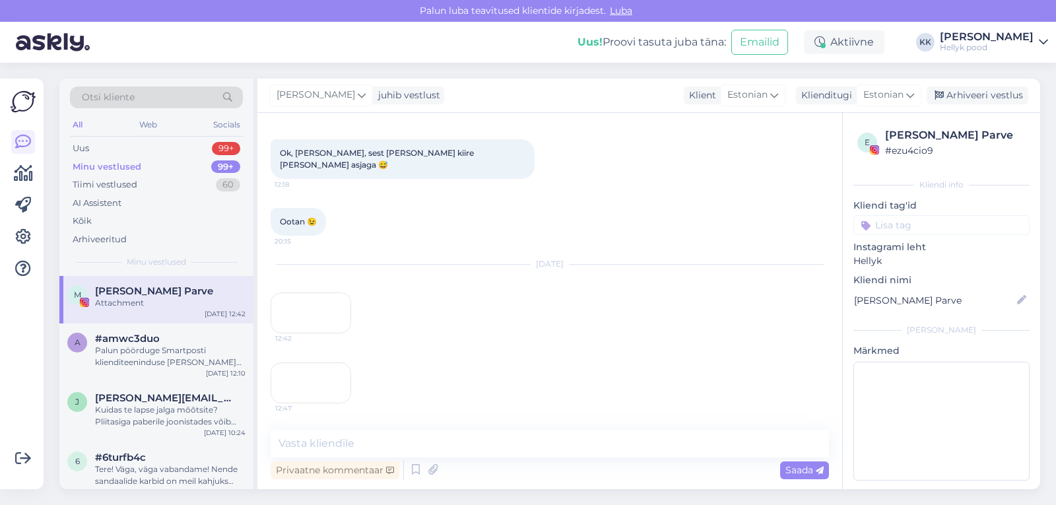
scroll to position [2417, 0]
click at [302, 292] on div "12:42" at bounding box center [311, 312] width 80 height 41
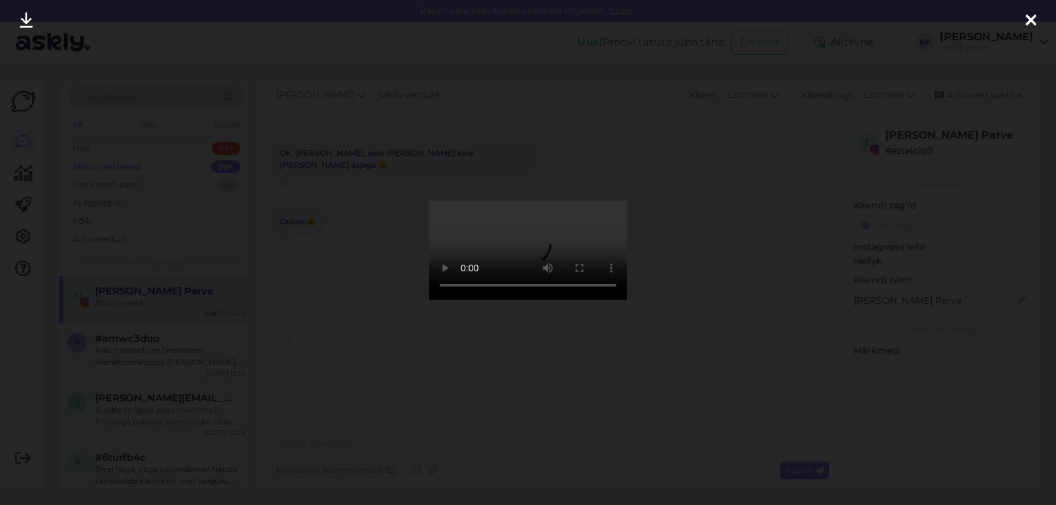
click at [676, 221] on div at bounding box center [528, 252] width 1056 height 505
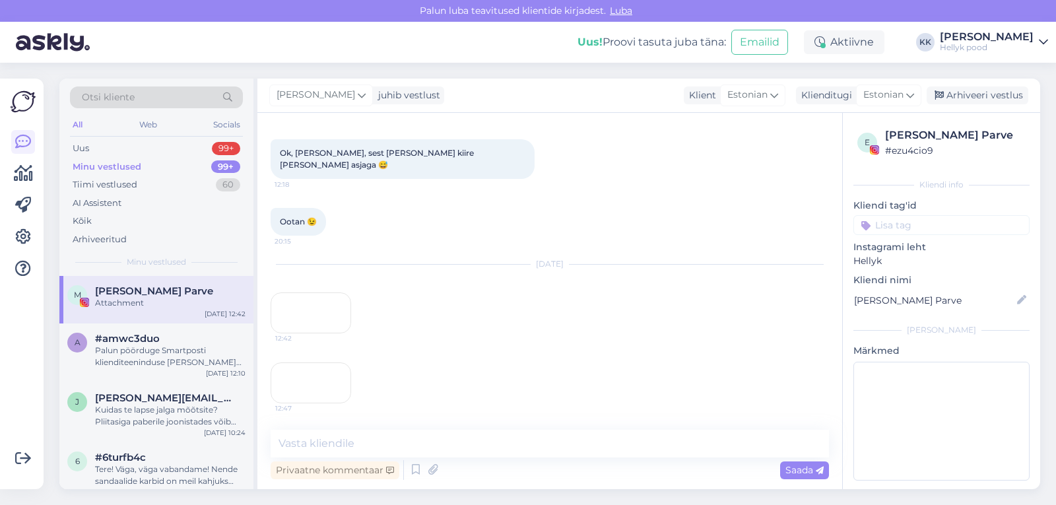
scroll to position [2497, 0]
click at [303, 362] on div "12:47" at bounding box center [311, 382] width 80 height 41
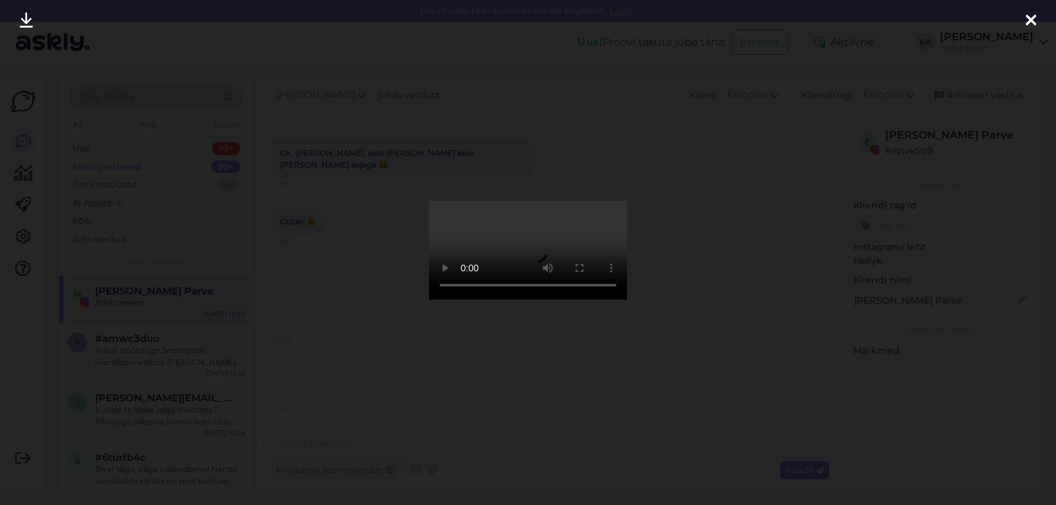
click at [785, 176] on div at bounding box center [528, 252] width 1056 height 505
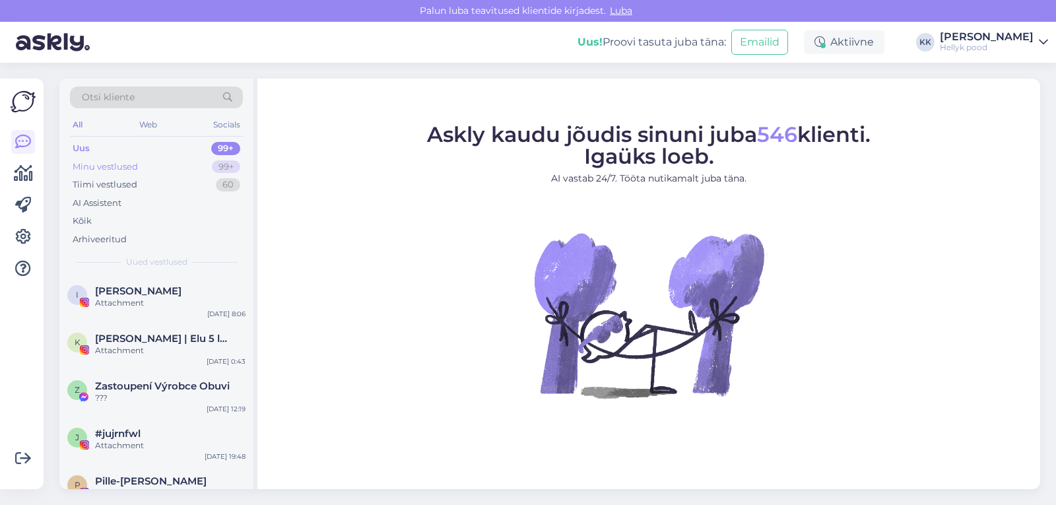
click at [135, 165] on div "Minu vestlused" at bounding box center [105, 166] width 65 height 13
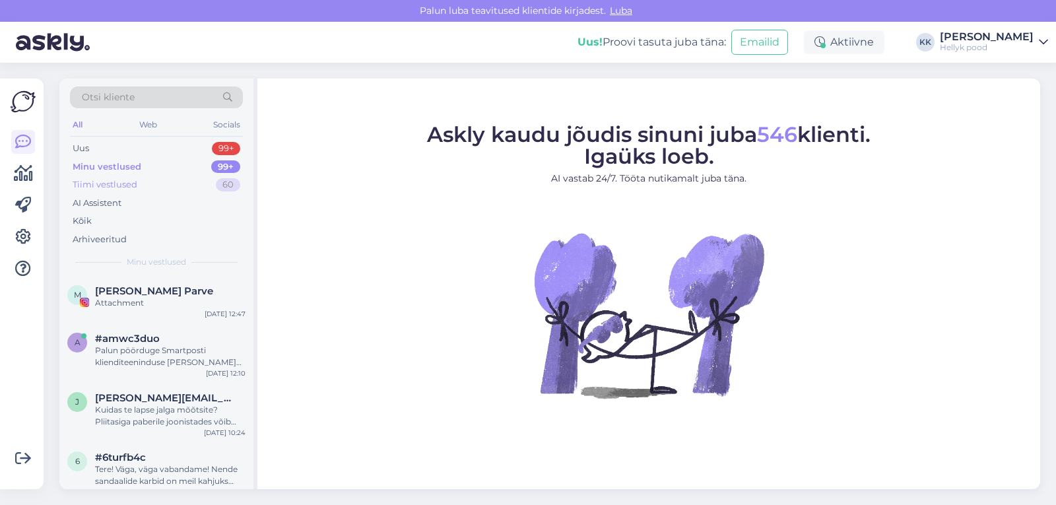
click at [110, 182] on div "Tiimi vestlused" at bounding box center [105, 184] width 65 height 13
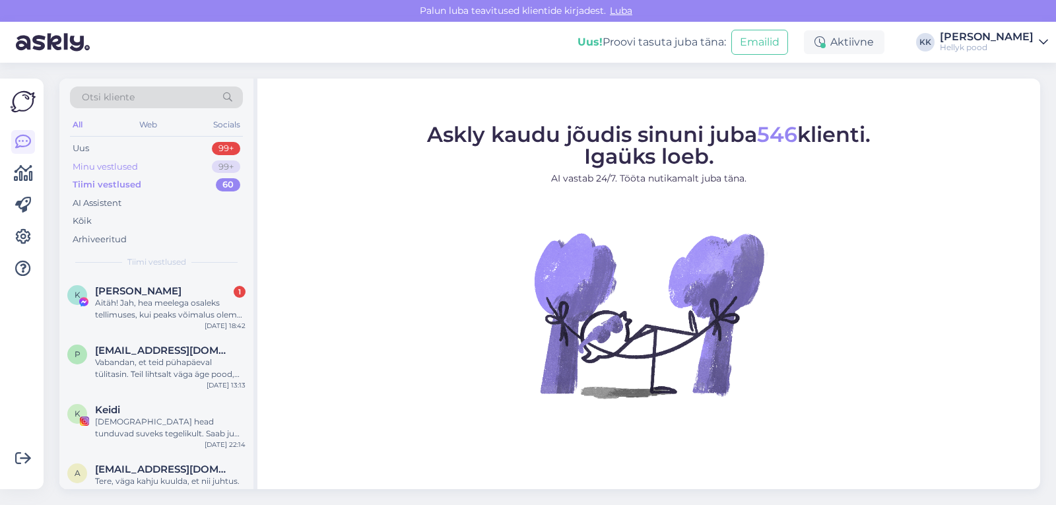
click at [102, 164] on div "Minu vestlused" at bounding box center [105, 166] width 65 height 13
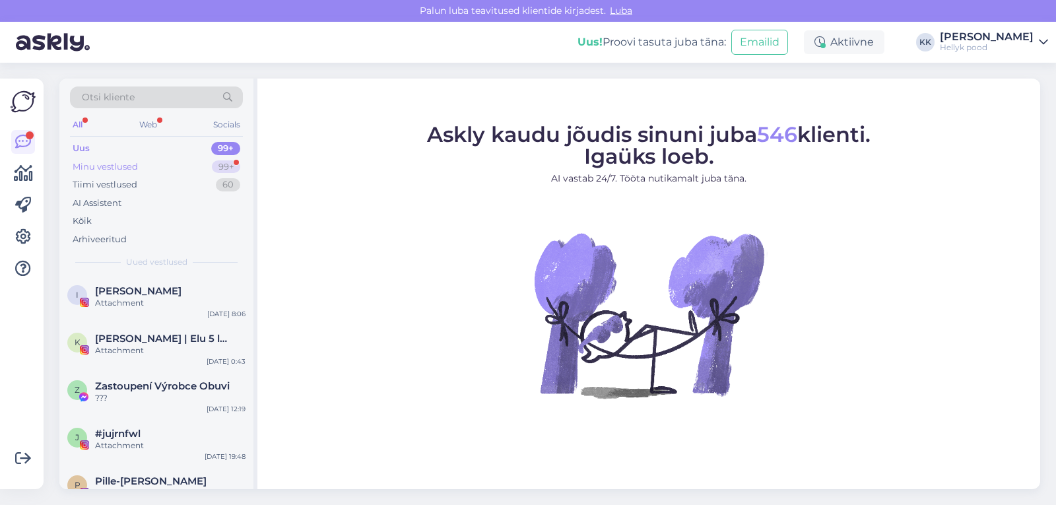
click at [113, 161] on div "Minu vestlused" at bounding box center [105, 166] width 65 height 13
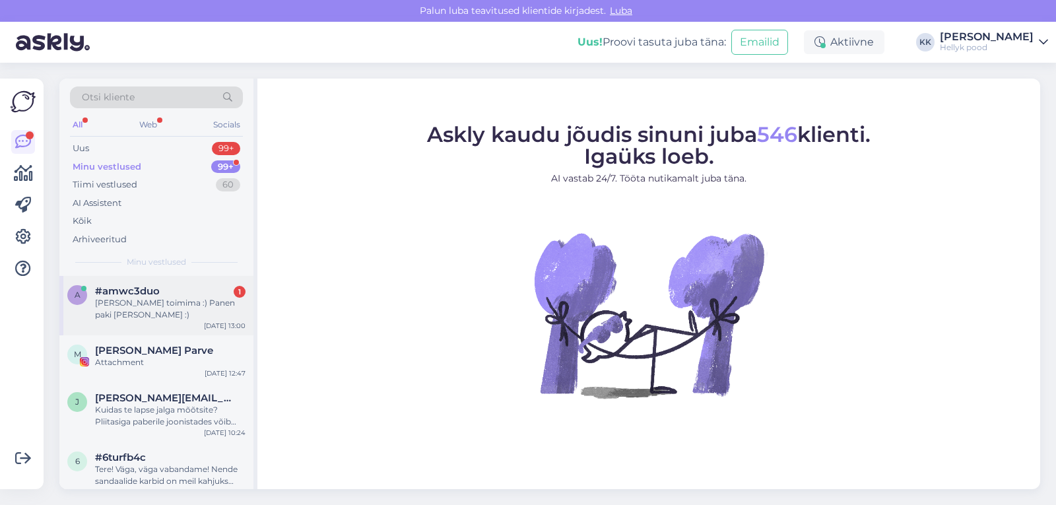
click at [152, 294] on span "#amwc3duo" at bounding box center [127, 291] width 65 height 12
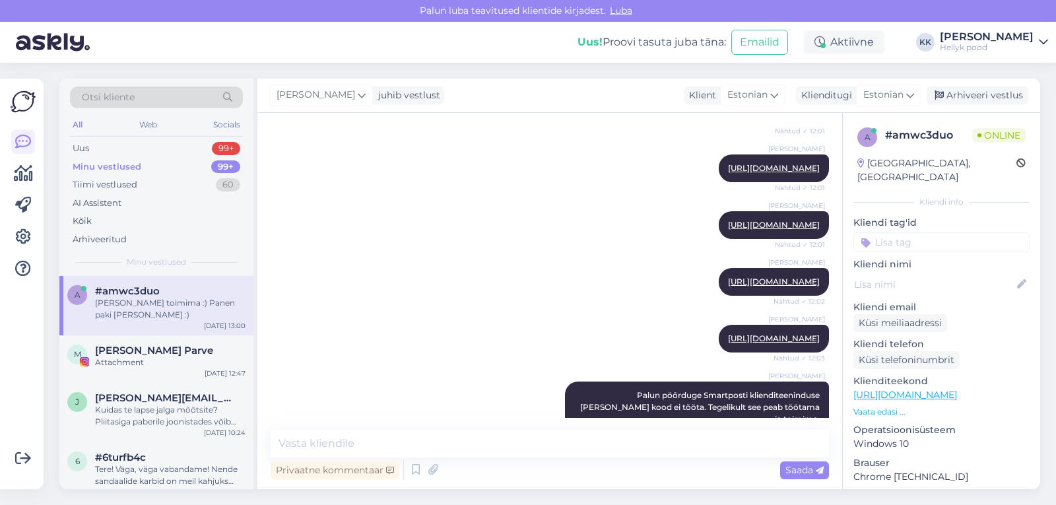
scroll to position [1374, 0]
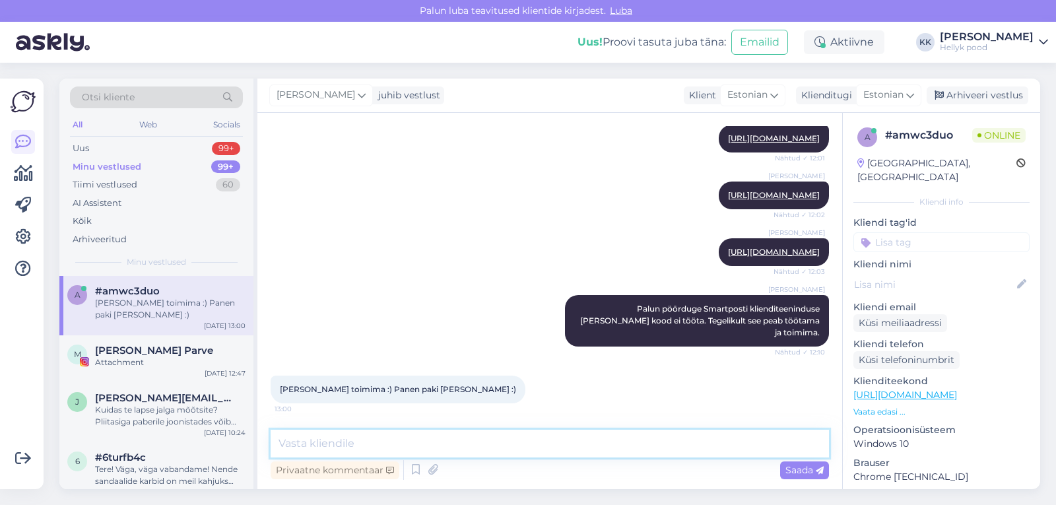
click at [343, 441] on textarea at bounding box center [550, 444] width 558 height 28
type textarea "k"
click at [373, 317] on div "Karin Koulen Palun pöörduge Smartposti klienditeeninduse poole, kui kood ei töö…" at bounding box center [550, 320] width 558 height 80
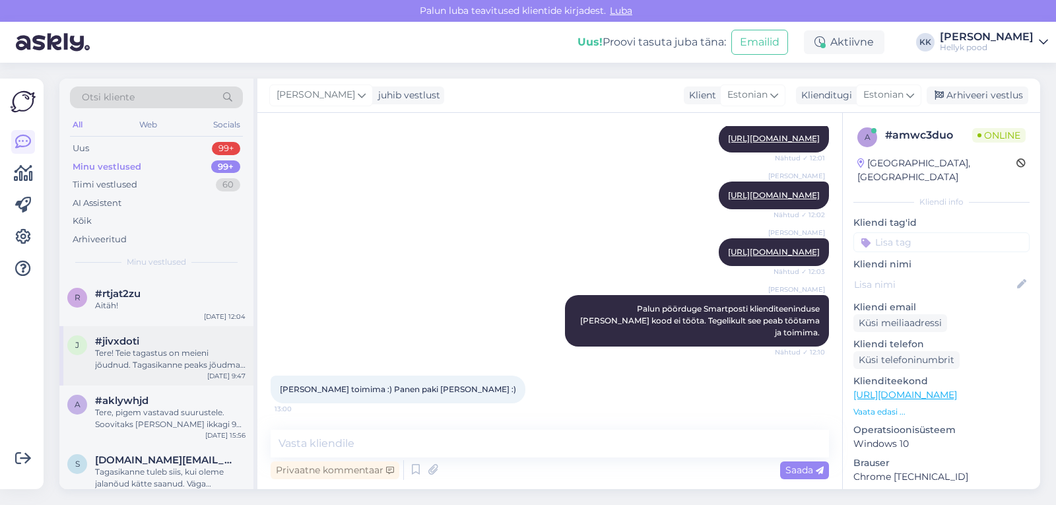
scroll to position [0, 0]
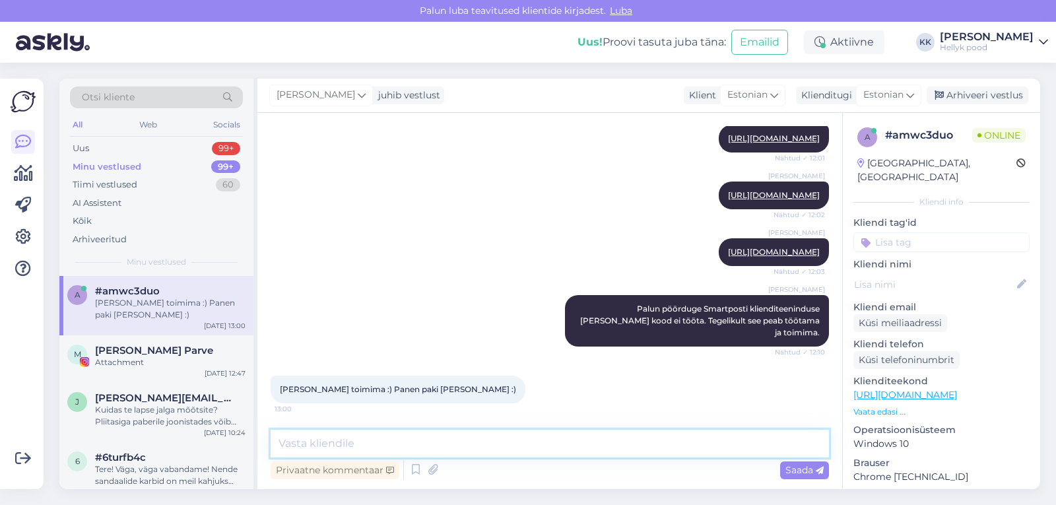
click at [337, 443] on textarea at bounding box center [550, 444] width 558 height 28
type textarea "Väga hästi :)"
click at [794, 467] on span "Saada" at bounding box center [804, 470] width 38 height 12
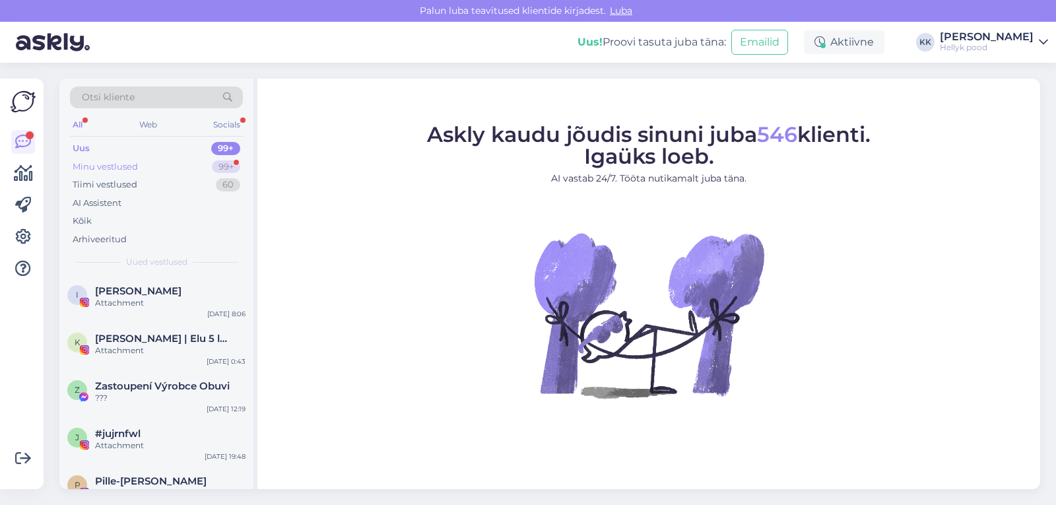
click at [110, 167] on div "Minu vestlused" at bounding box center [105, 166] width 65 height 13
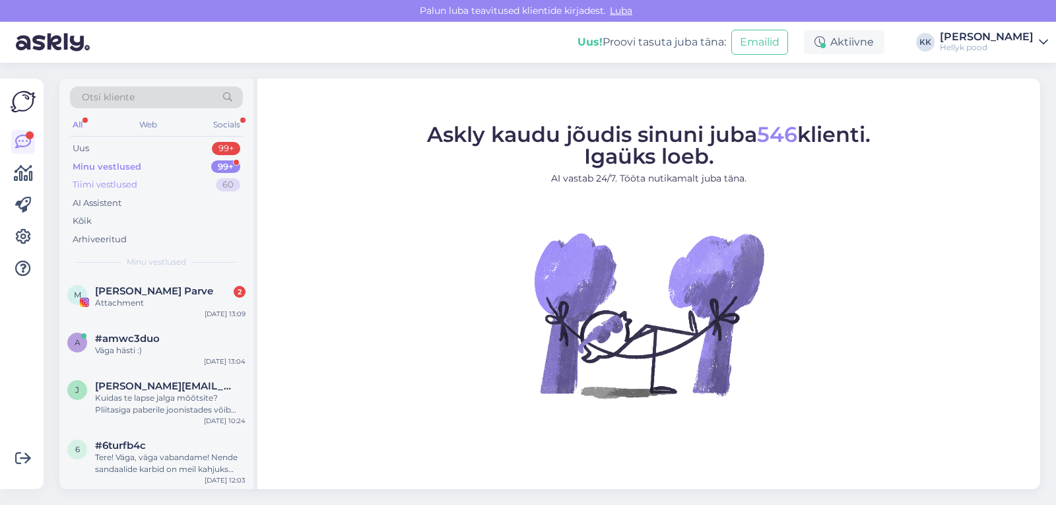
click at [106, 179] on div "Tiimi vestlused" at bounding box center [105, 184] width 65 height 13
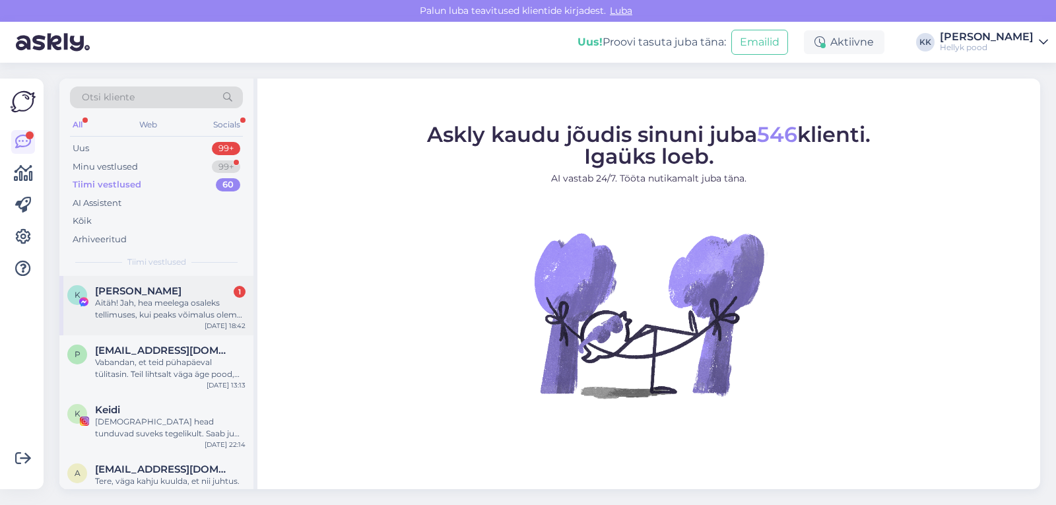
click at [135, 300] on div "Aitäh! Jah, hea meelega osaleks tellimuses, kui peaks võimalus olema. Lemmik va…" at bounding box center [170, 309] width 150 height 24
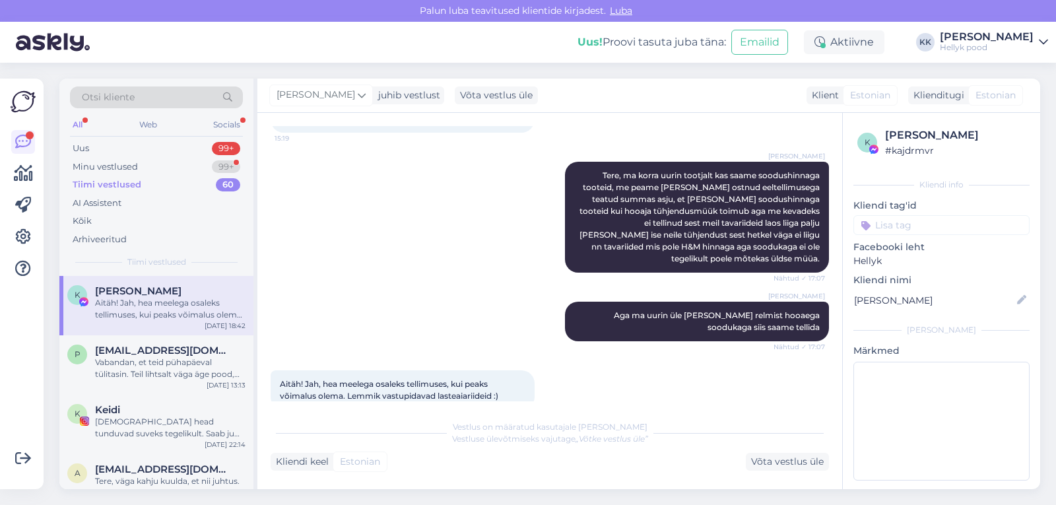
scroll to position [126, 0]
click at [109, 183] on div "Tiimi vestlused" at bounding box center [107, 184] width 69 height 13
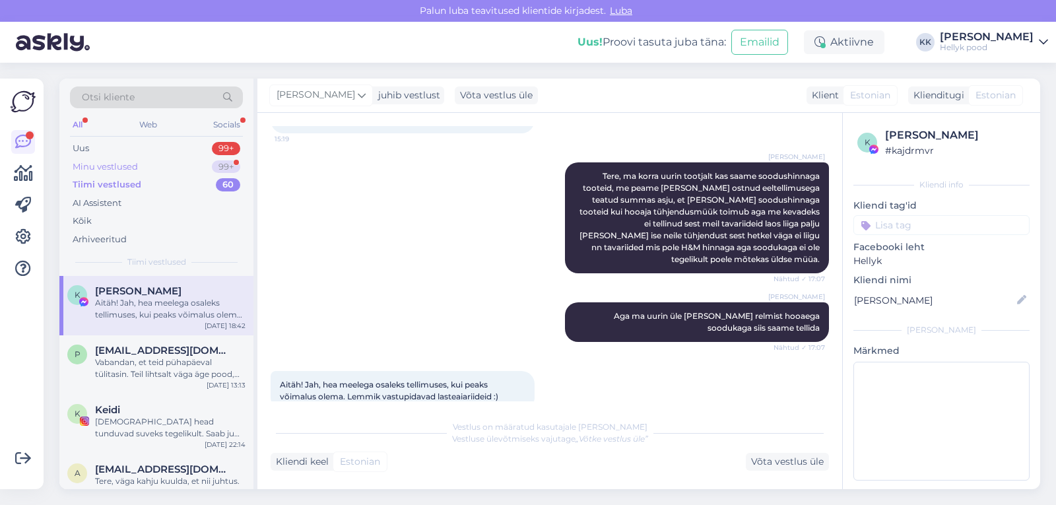
click at [108, 166] on div "Minu vestlused" at bounding box center [105, 166] width 65 height 13
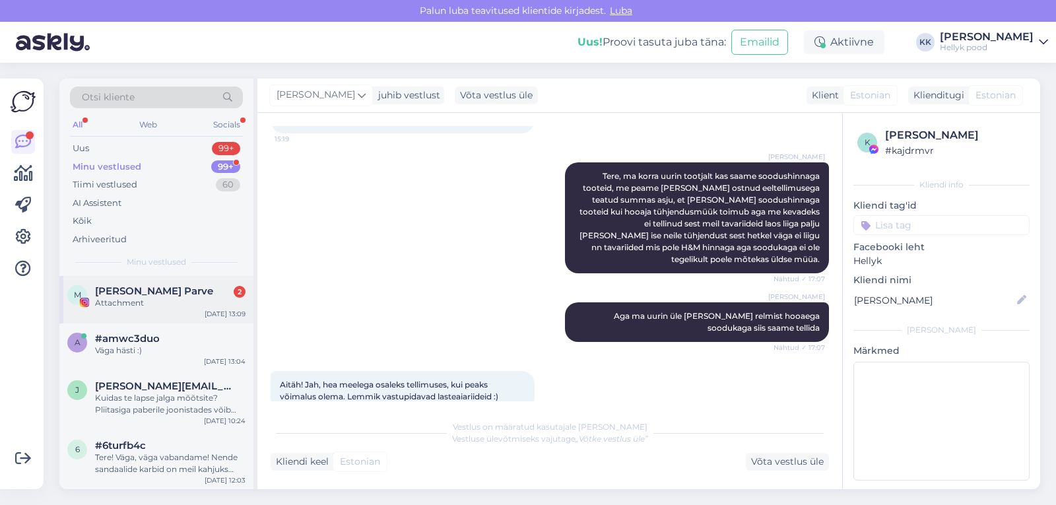
click at [133, 290] on span "[PERSON_NAME] Parve" at bounding box center [154, 291] width 118 height 12
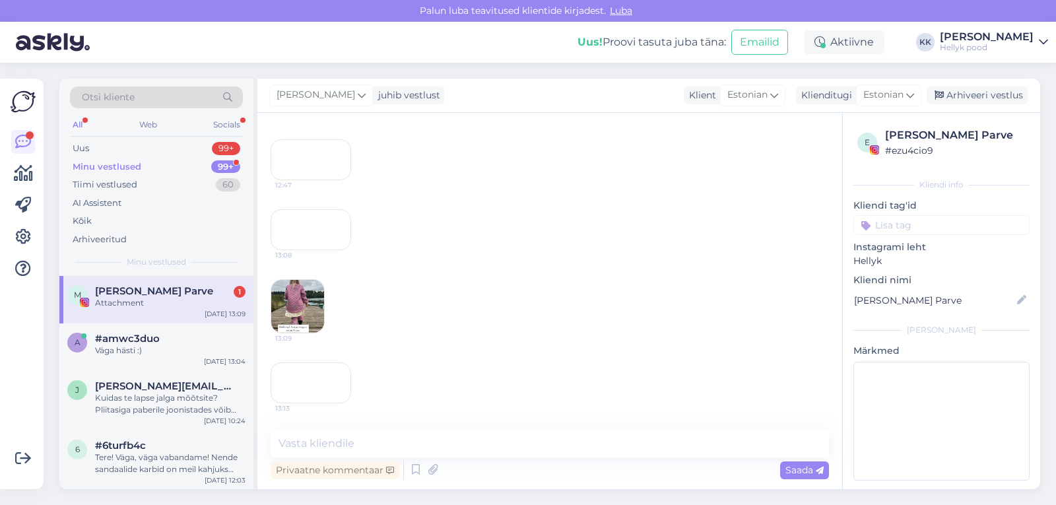
scroll to position [2720, 0]
click at [307, 246] on div "13:08" at bounding box center [311, 229] width 80 height 41
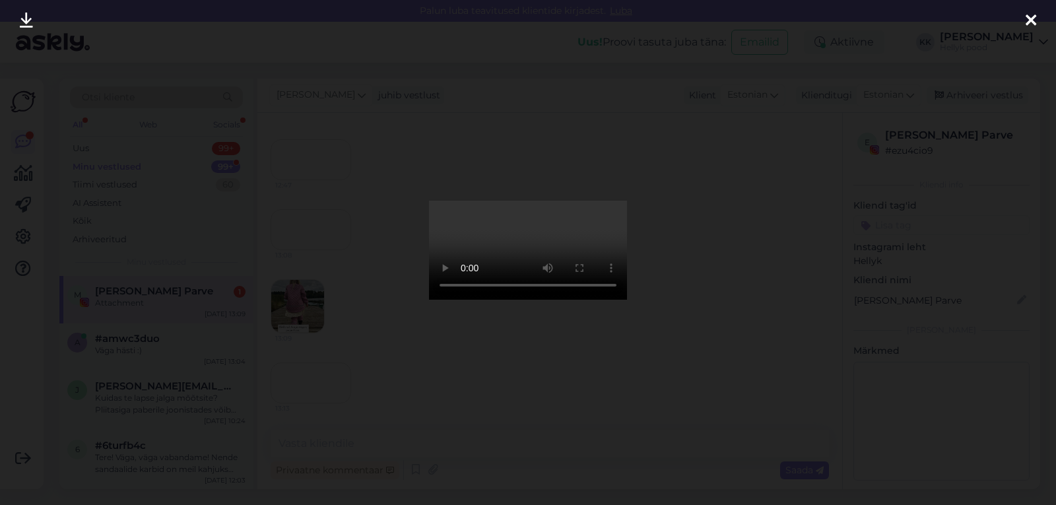
click at [705, 236] on div at bounding box center [528, 252] width 1056 height 505
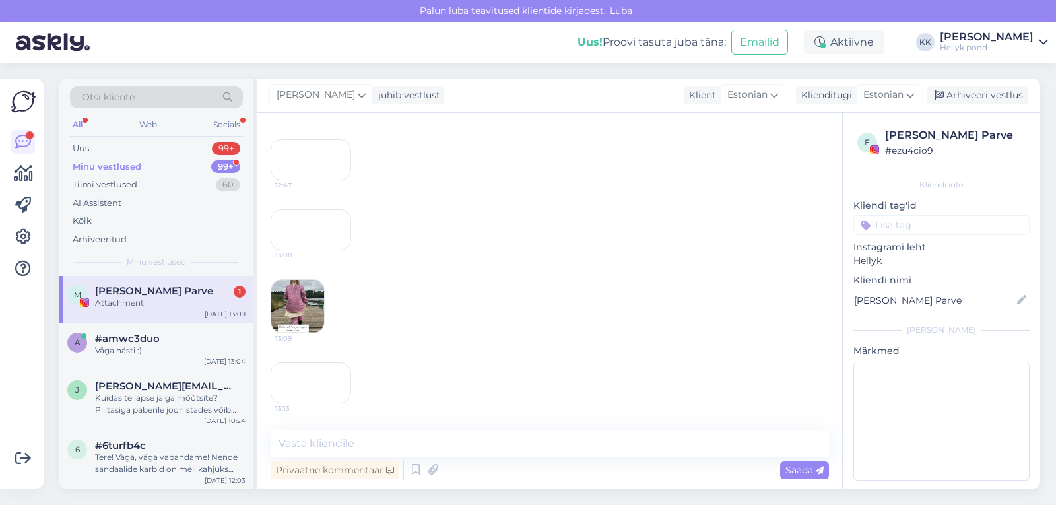
scroll to position [2917, 0]
click at [302, 280] on img at bounding box center [297, 306] width 53 height 53
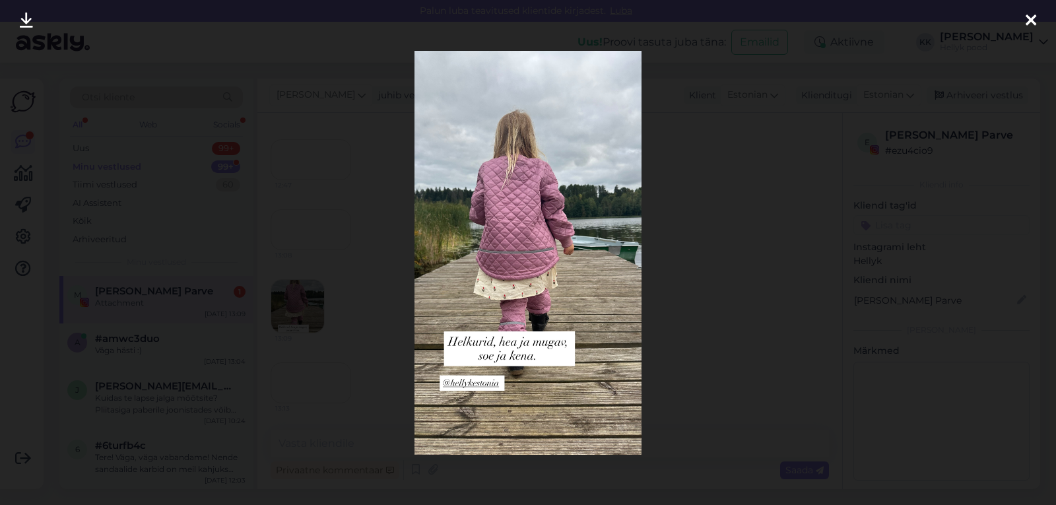
click at [707, 203] on div at bounding box center [528, 252] width 1056 height 505
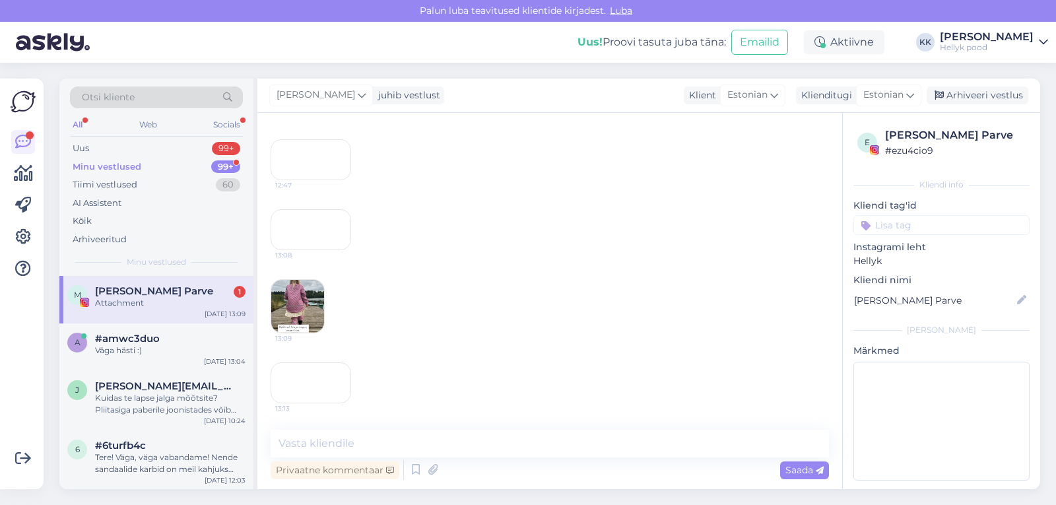
click at [332, 362] on div "13:13" at bounding box center [311, 382] width 80 height 41
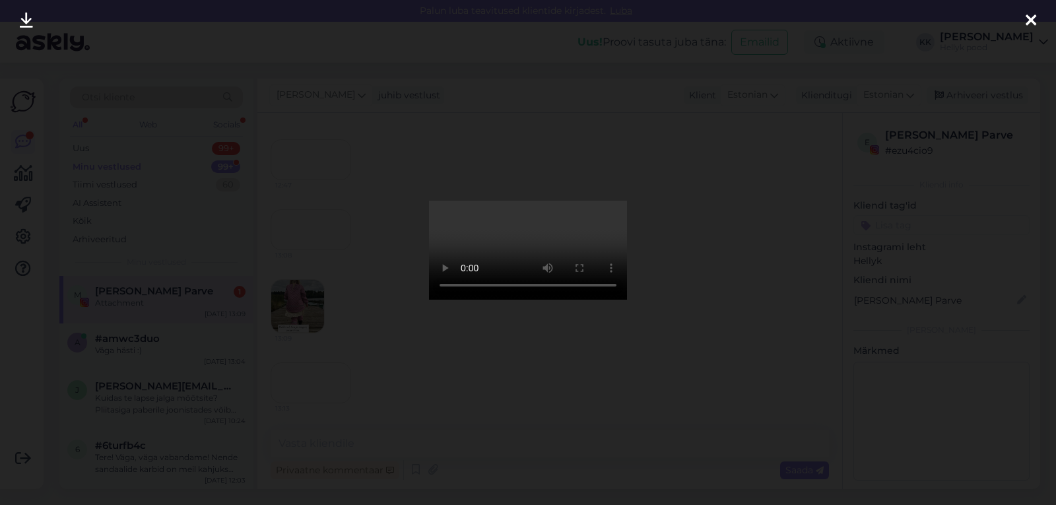
click at [771, 174] on div at bounding box center [528, 252] width 1056 height 505
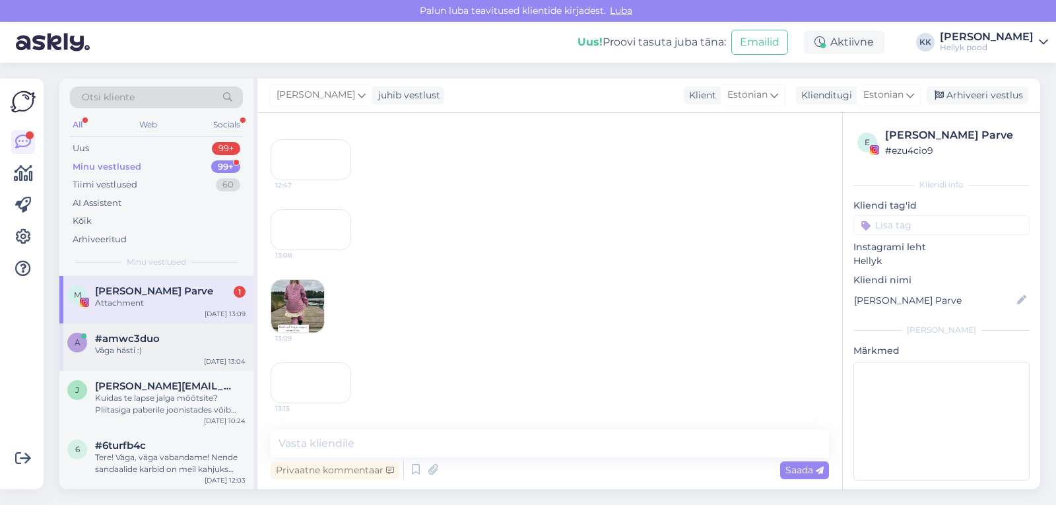
click at [130, 340] on span "#amwc3duo" at bounding box center [127, 339] width 65 height 12
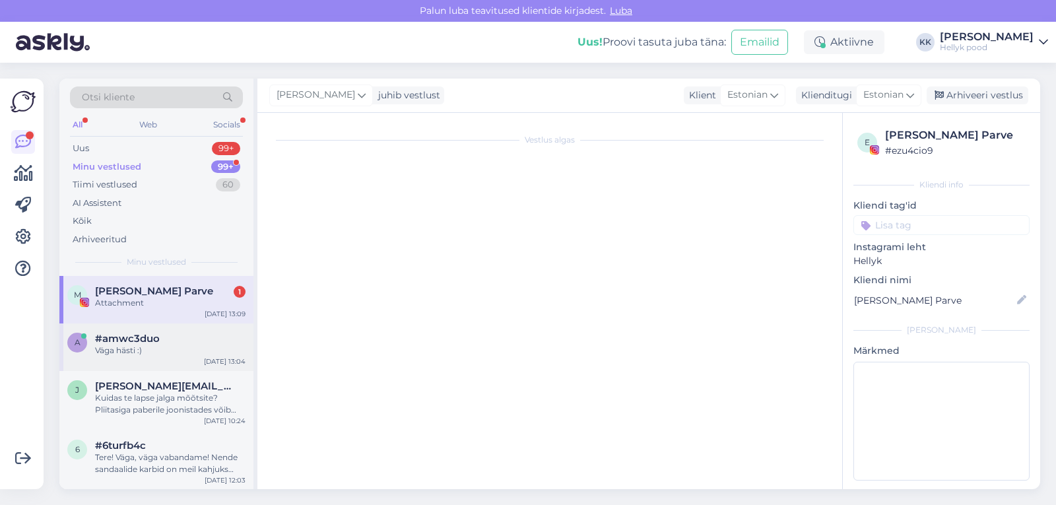
scroll to position [1430, 0]
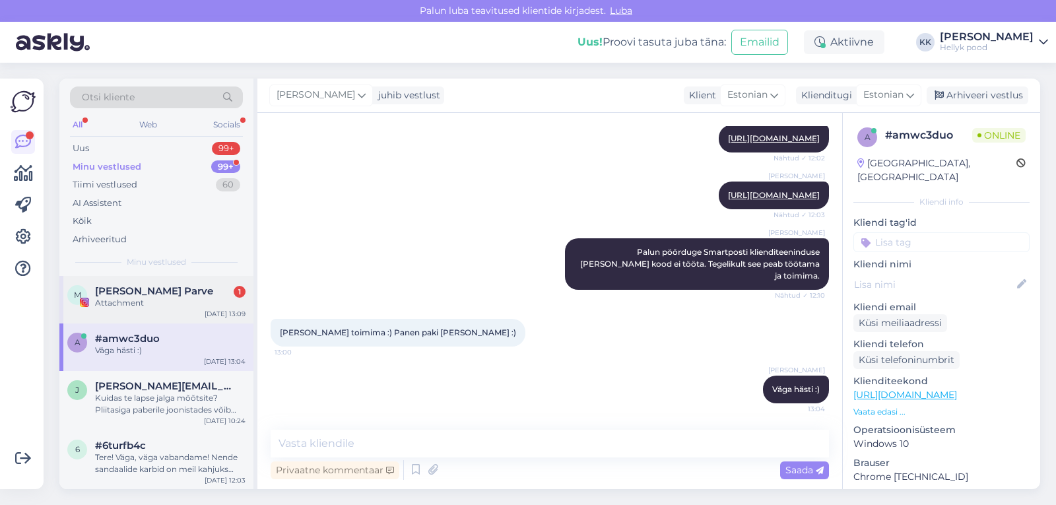
click at [130, 291] on span "Mari Ojasaar Parve" at bounding box center [154, 291] width 118 height 12
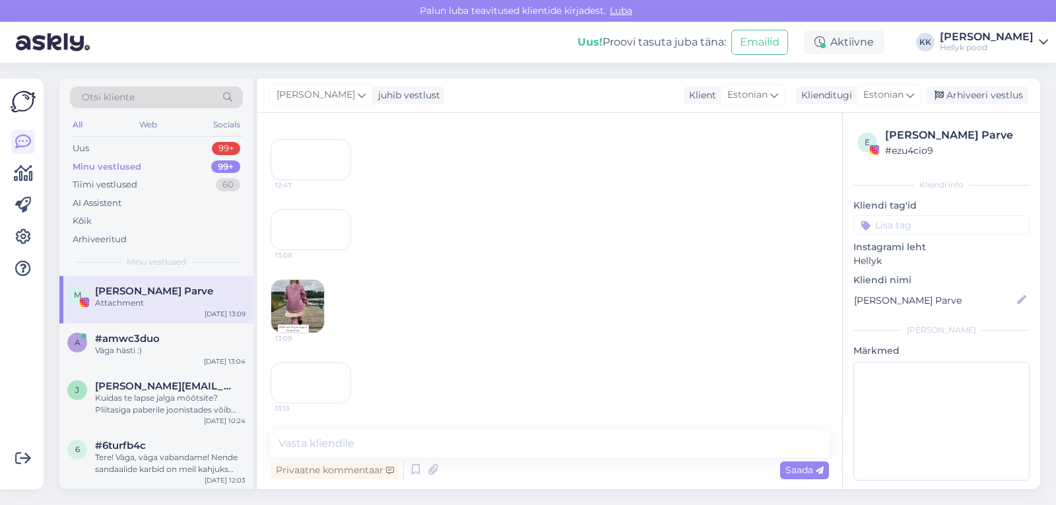
scroll to position [2917, 0]
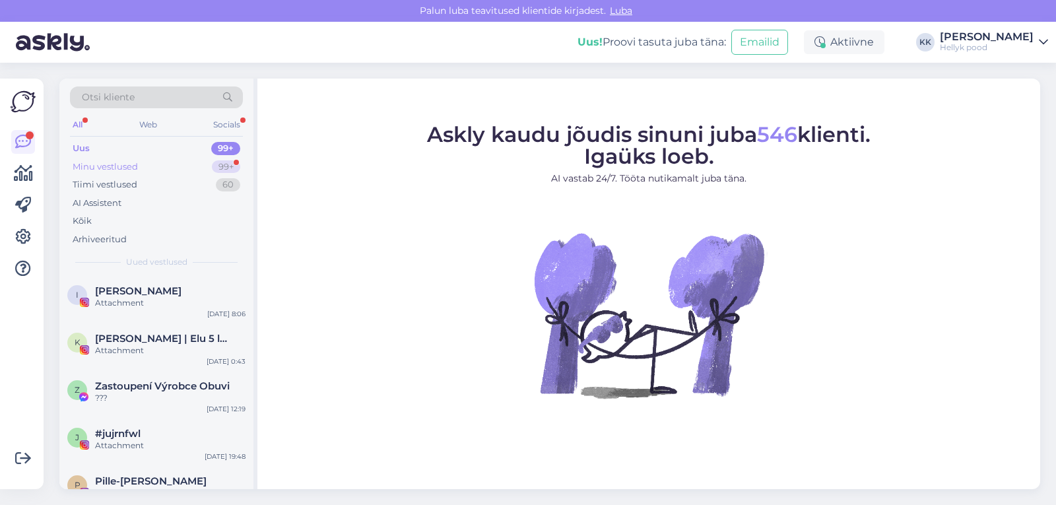
click at [119, 166] on div "Minu vestlused" at bounding box center [105, 166] width 65 height 13
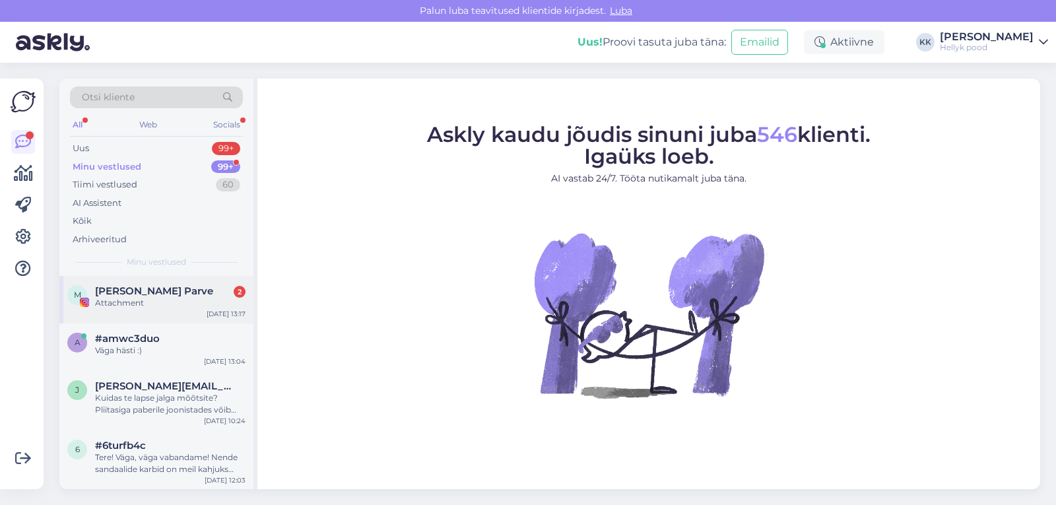
click at [133, 296] on span "[PERSON_NAME] Parve" at bounding box center [154, 291] width 118 height 12
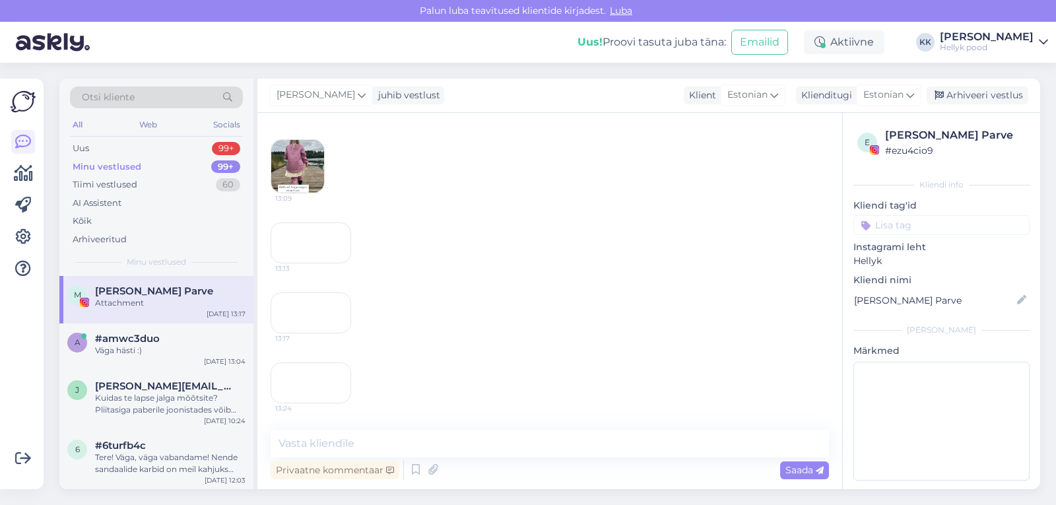
scroll to position [3097, 0]
